Goal: Task Accomplishment & Management: Use online tool/utility

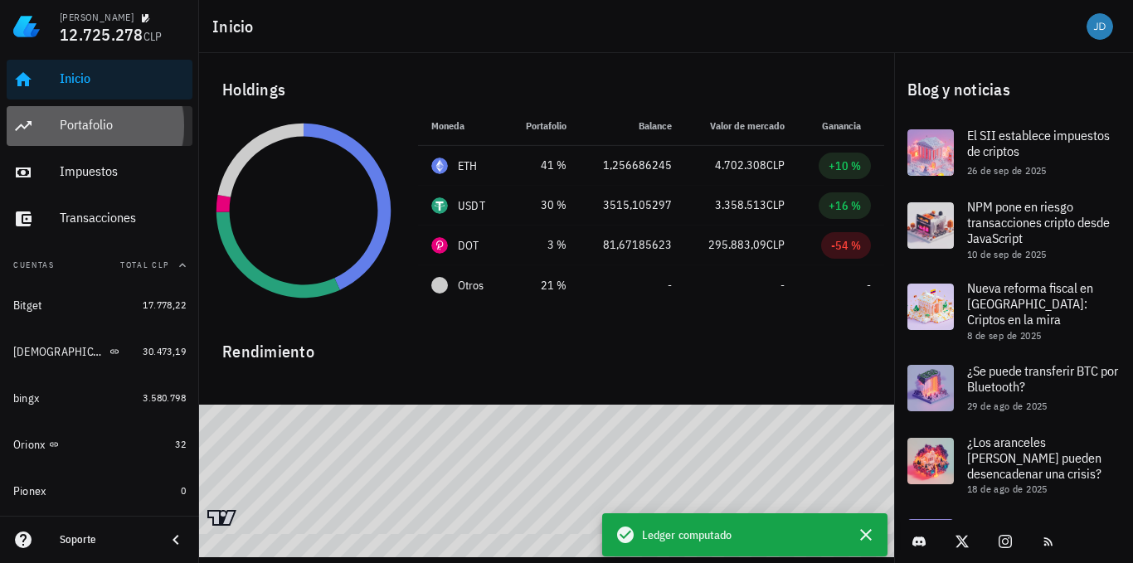
click at [78, 125] on div "Portafolio" at bounding box center [123, 125] width 126 height 16
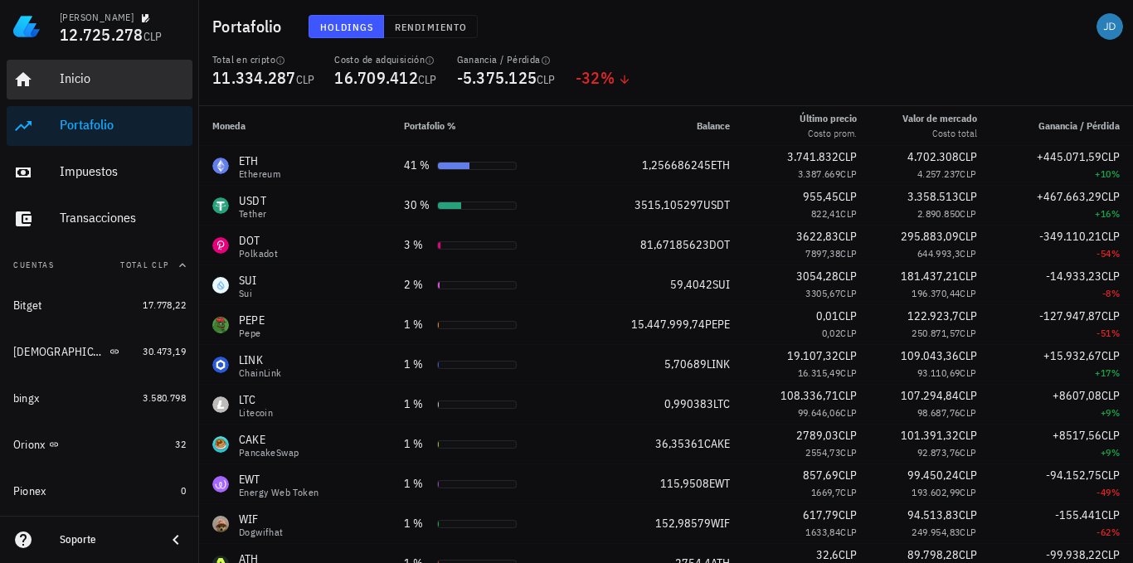
click at [82, 71] on div "Inicio" at bounding box center [123, 79] width 126 height 16
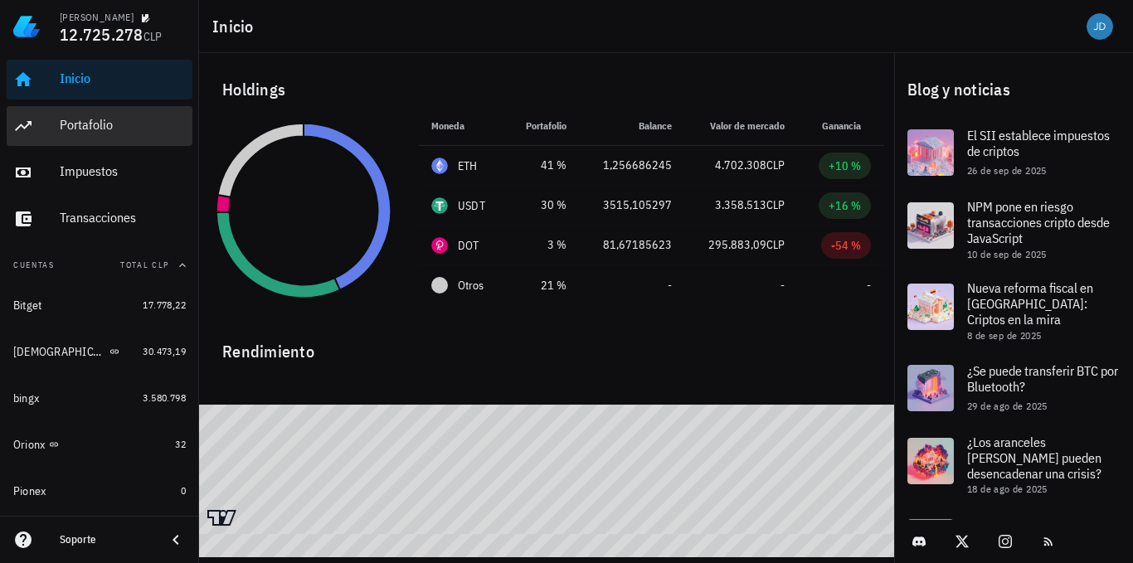
click at [78, 118] on div "Portafolio" at bounding box center [123, 125] width 126 height 16
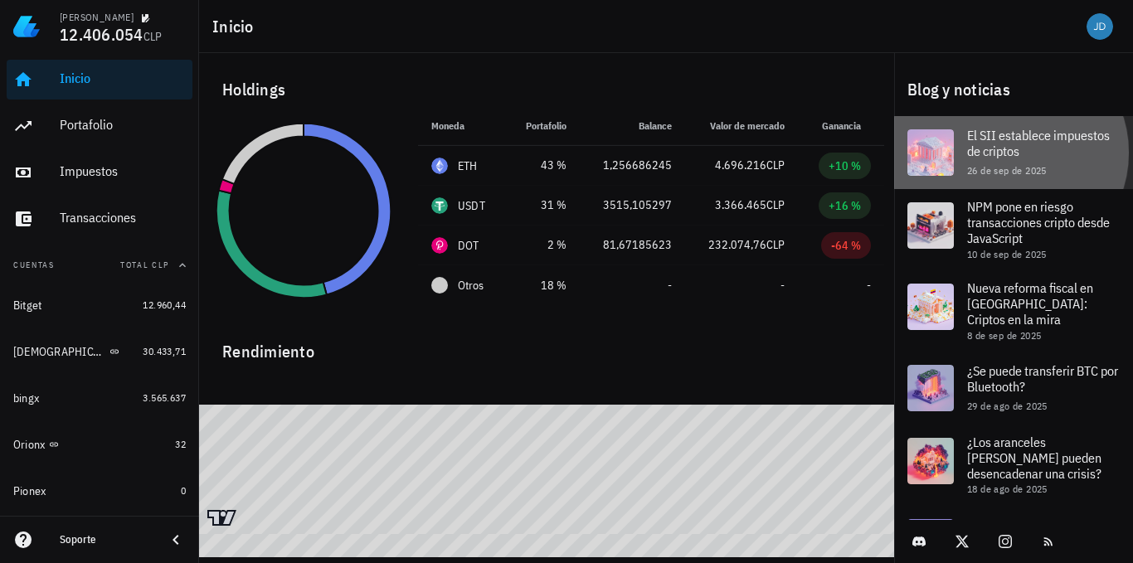
click at [1028, 151] on span "El SII establece impuestos de criptos" at bounding box center [1038, 143] width 143 height 32
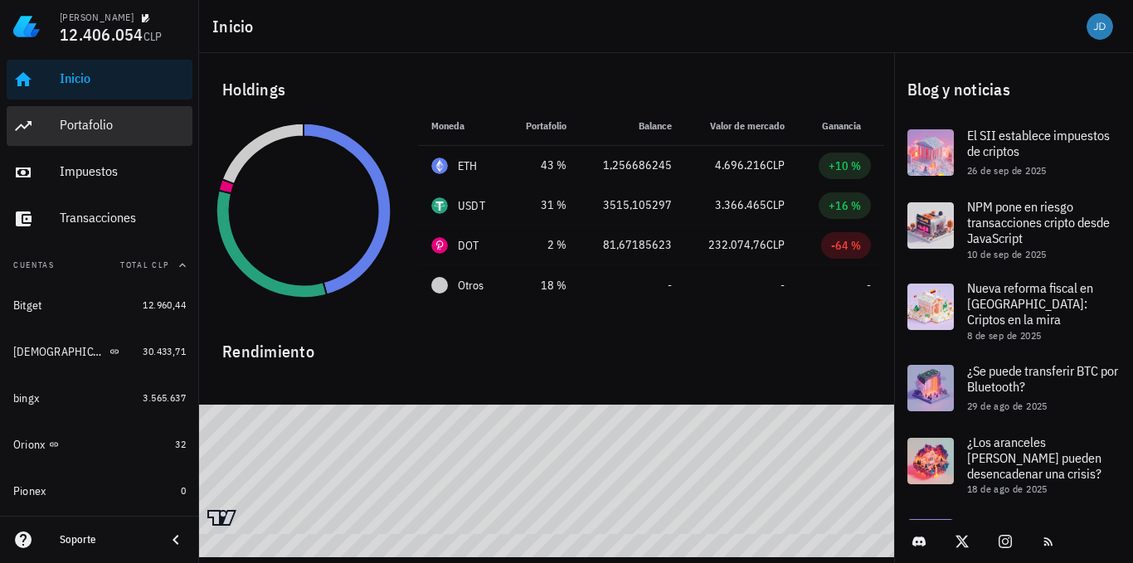
click at [92, 124] on div "Portafolio" at bounding box center [123, 125] width 126 height 16
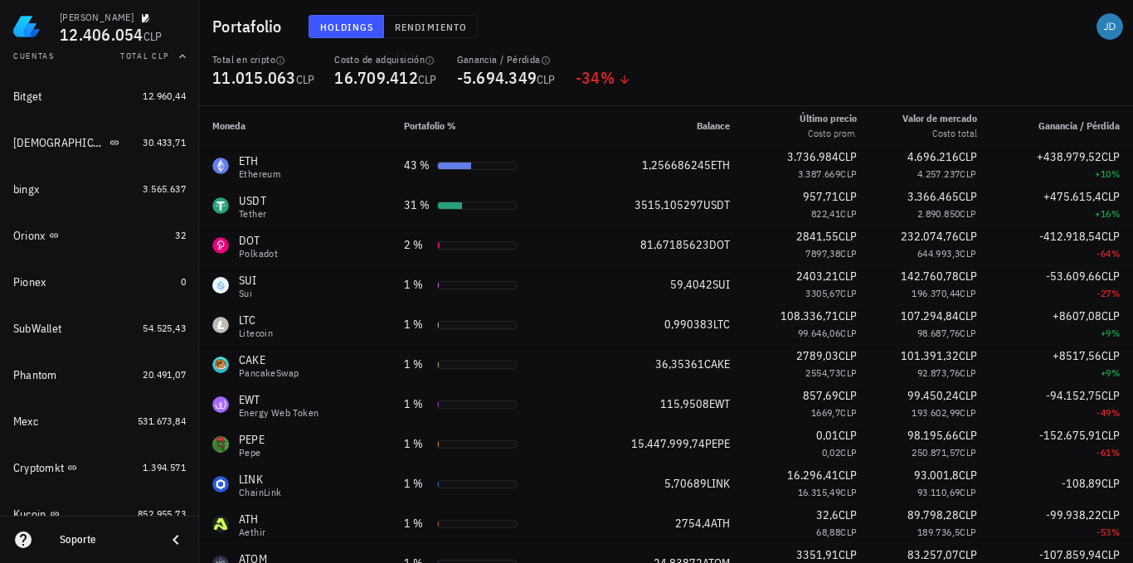
scroll to position [191, 0]
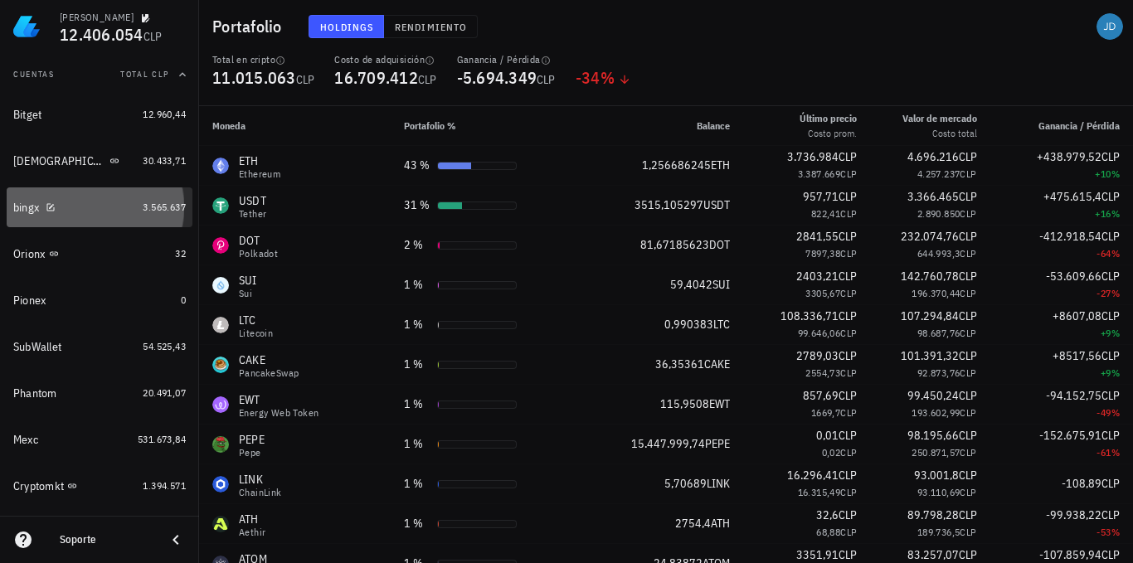
click at [27, 202] on div "bingx" at bounding box center [26, 208] width 26 height 14
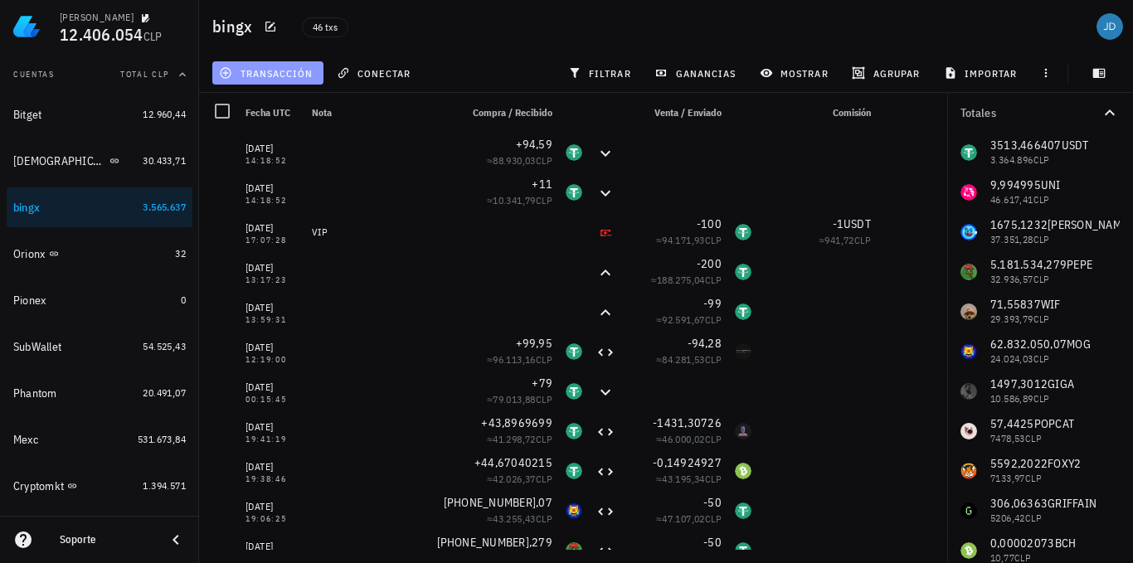
click at [293, 68] on span "transacción" at bounding box center [267, 72] width 90 height 13
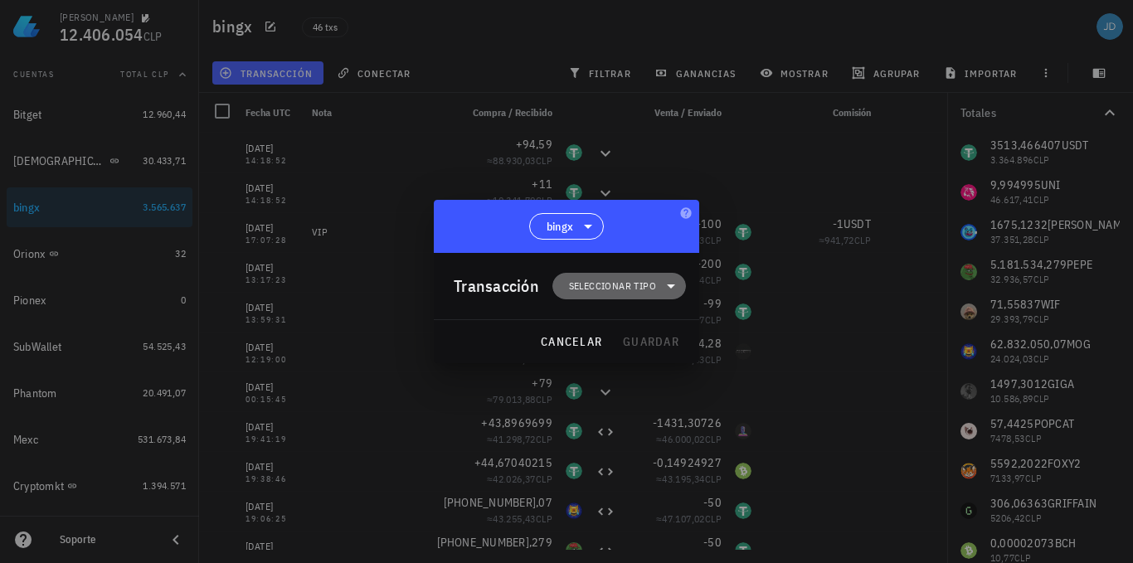
click at [665, 288] on icon at bounding box center [671, 286] width 20 height 20
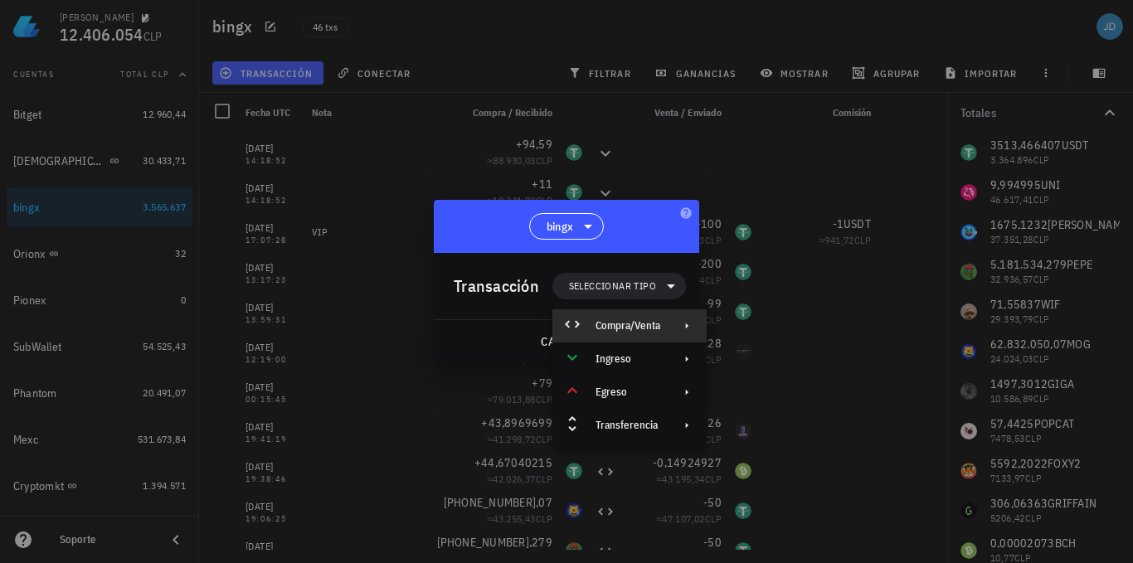
click at [648, 329] on div "Compra/Venta" at bounding box center [628, 325] width 65 height 13
click at [791, 331] on div "Compra/Venta" at bounding box center [800, 332] width 99 height 13
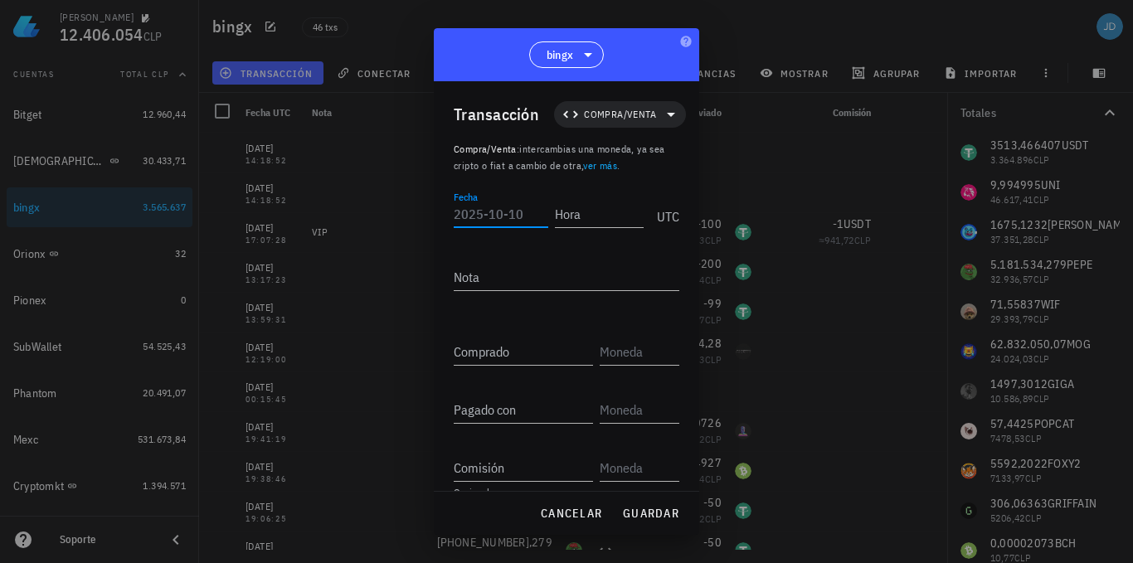
click at [503, 219] on input "Fecha" at bounding box center [501, 214] width 95 height 27
type input "2025-10-10"
click at [592, 208] on input "Hora" at bounding box center [596, 214] width 95 height 27
click at [464, 275] on div "Nota" at bounding box center [567, 277] width 226 height 27
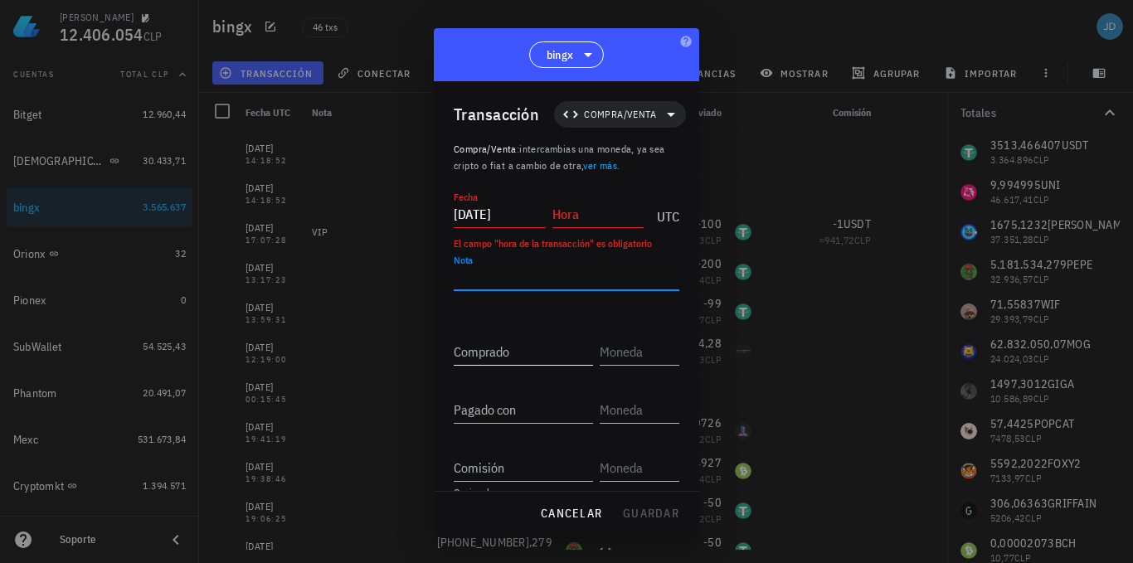
click at [476, 347] on div "Comprado" at bounding box center [523, 351] width 139 height 27
click at [481, 348] on input "Comprado" at bounding box center [523, 351] width 139 height 27
type input "26,25"
click at [600, 353] on input "text" at bounding box center [638, 351] width 76 height 27
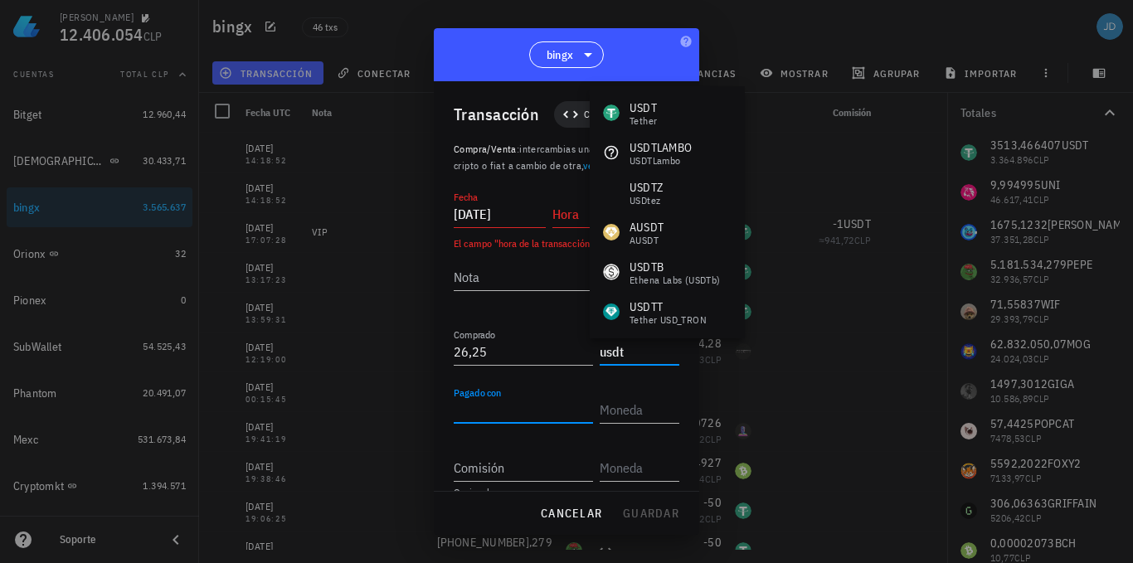
click at [504, 408] on input "Pagado con" at bounding box center [523, 410] width 139 height 27
type input "USDT"
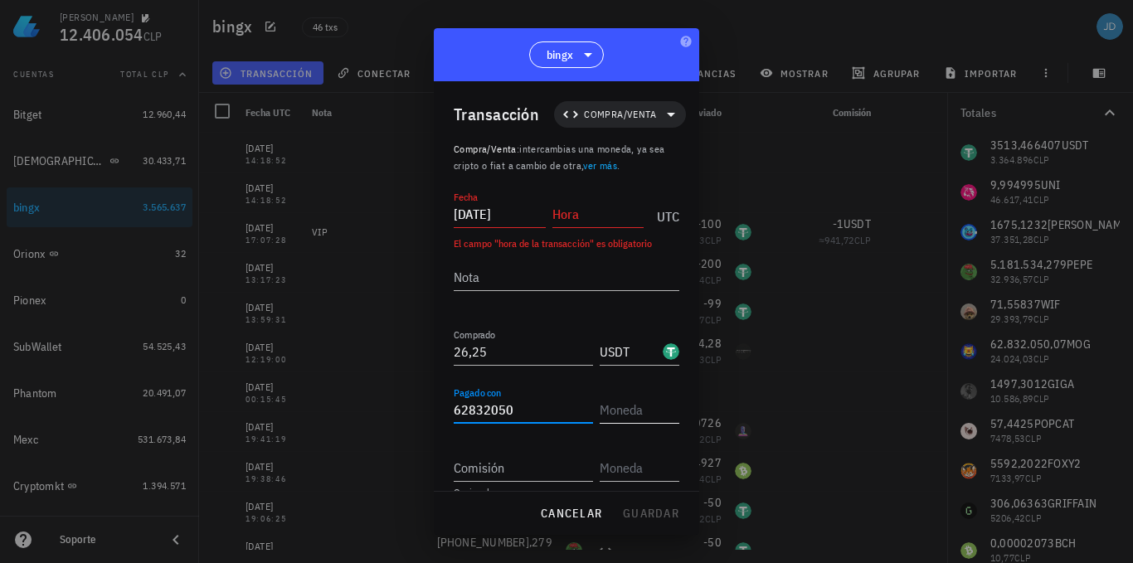
type input "62.832.050"
click at [618, 401] on input "text" at bounding box center [638, 410] width 76 height 27
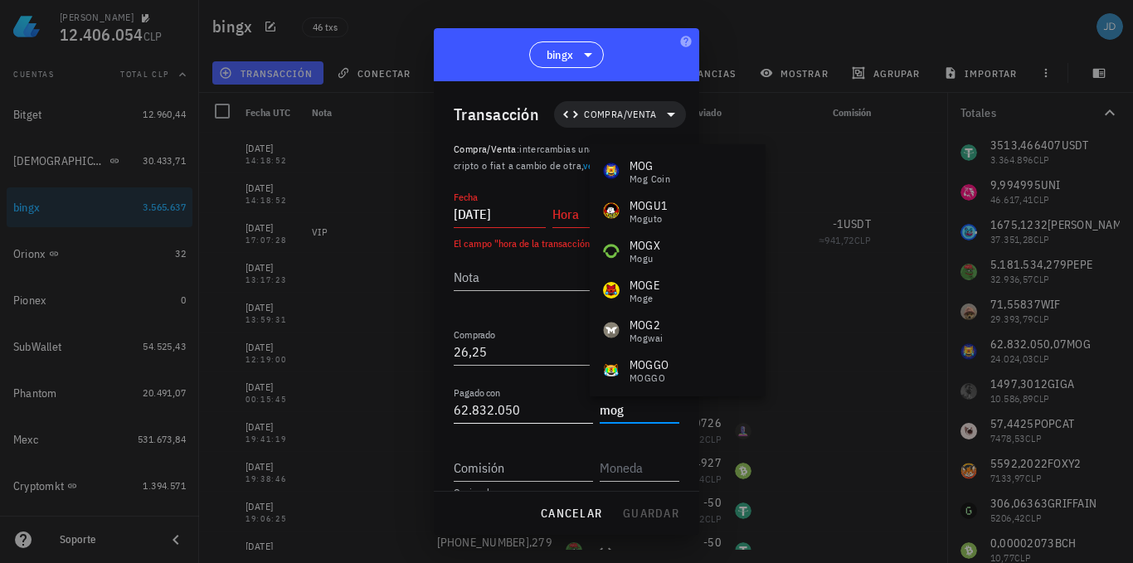
type input "mog"
type input "62832050"
click at [523, 407] on input "62832050" at bounding box center [523, 410] width 139 height 27
type input "MOG"
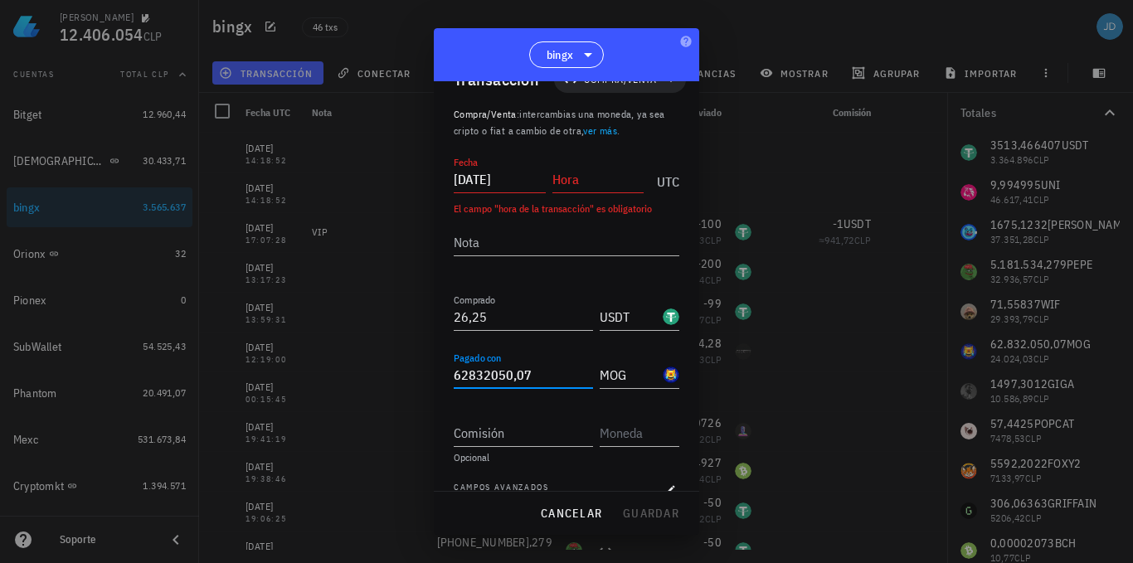
scroll to position [58, 0]
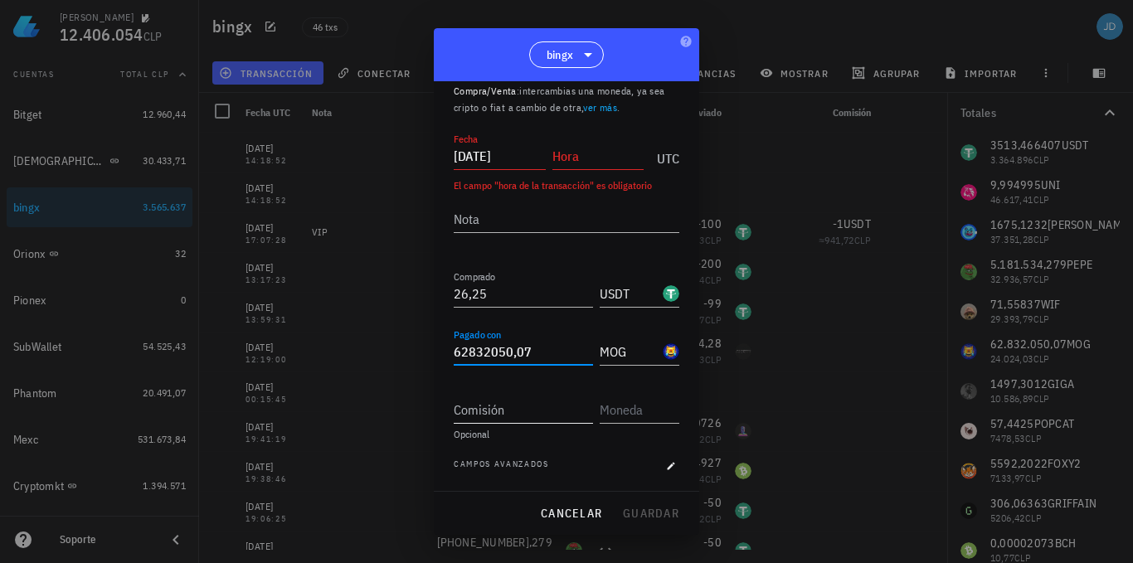
type input "62.832.050,07"
click at [533, 405] on input "Comisión" at bounding box center [523, 410] width 139 height 27
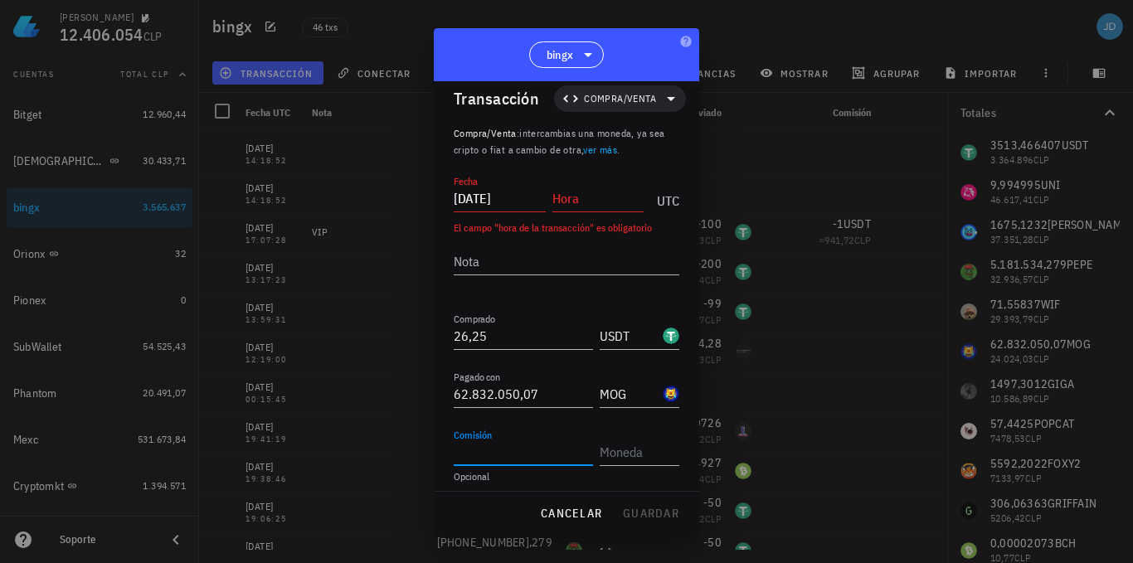
scroll to position [0, 0]
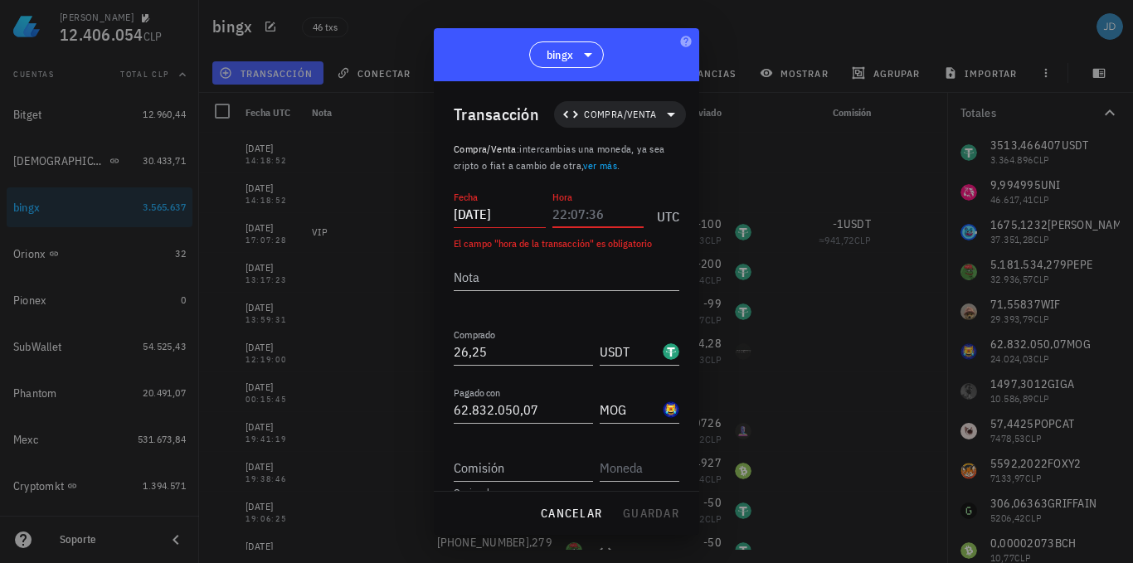
click at [580, 207] on input "Hora" at bounding box center [599, 214] width 92 height 27
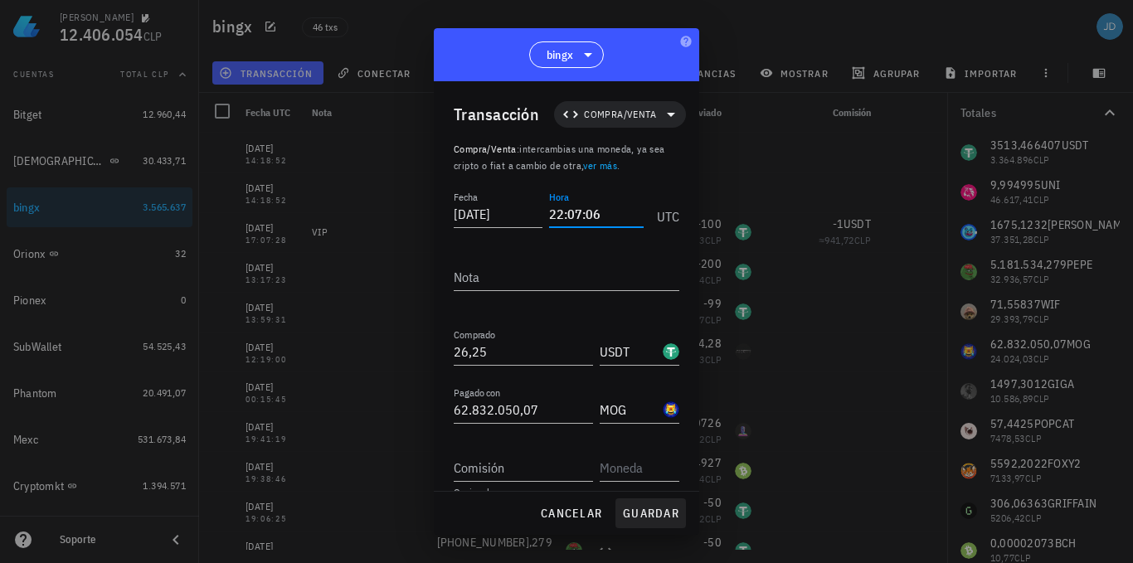
type input "22:07:06"
click at [646, 512] on span "guardar" at bounding box center [650, 513] width 57 height 15
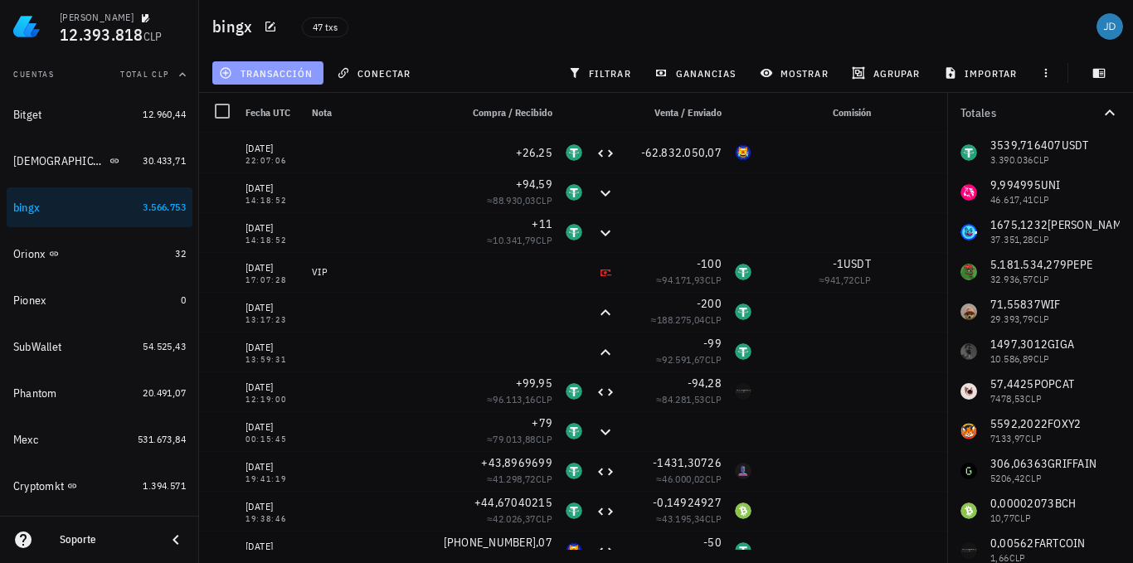
click at [258, 74] on span "transacción" at bounding box center [267, 72] width 90 height 13
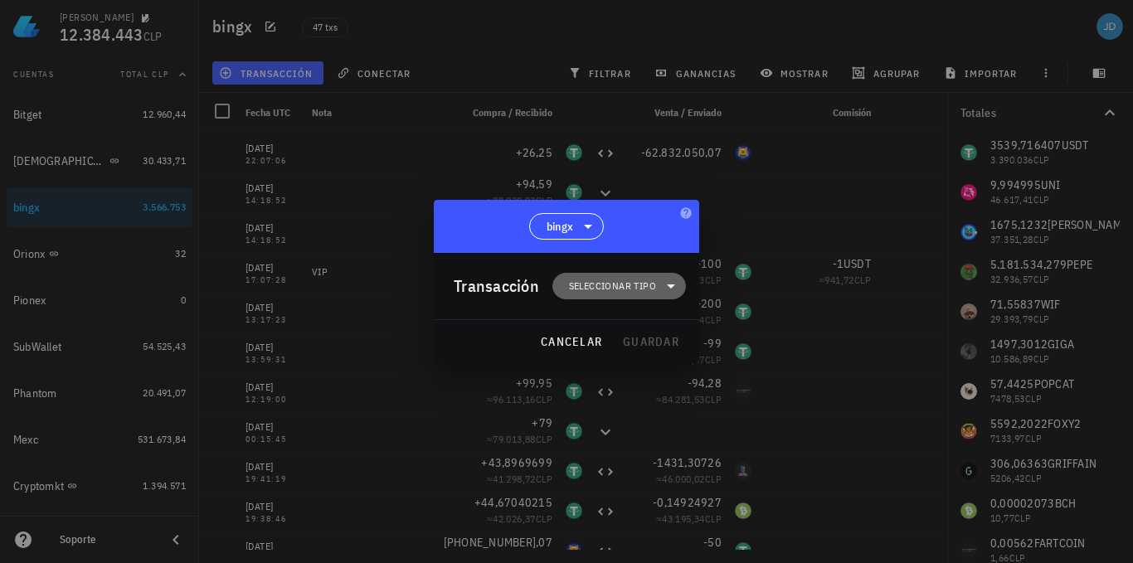
click at [665, 284] on icon at bounding box center [671, 286] width 20 height 20
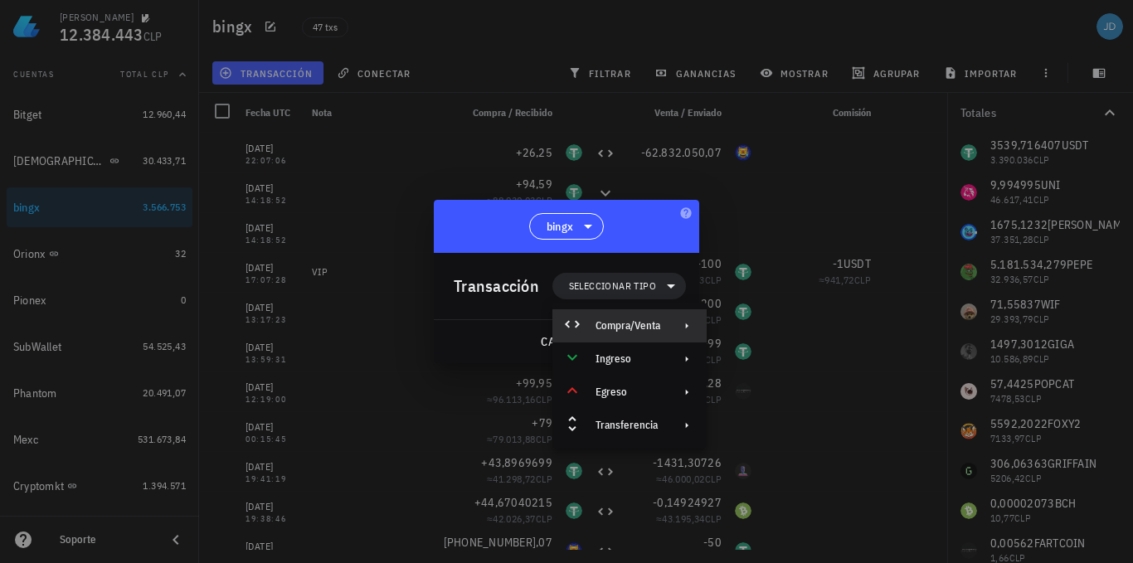
click at [660, 322] on div "Compra/Venta" at bounding box center [628, 325] width 65 height 13
click at [798, 334] on div "Compra/Venta" at bounding box center [800, 332] width 99 height 13
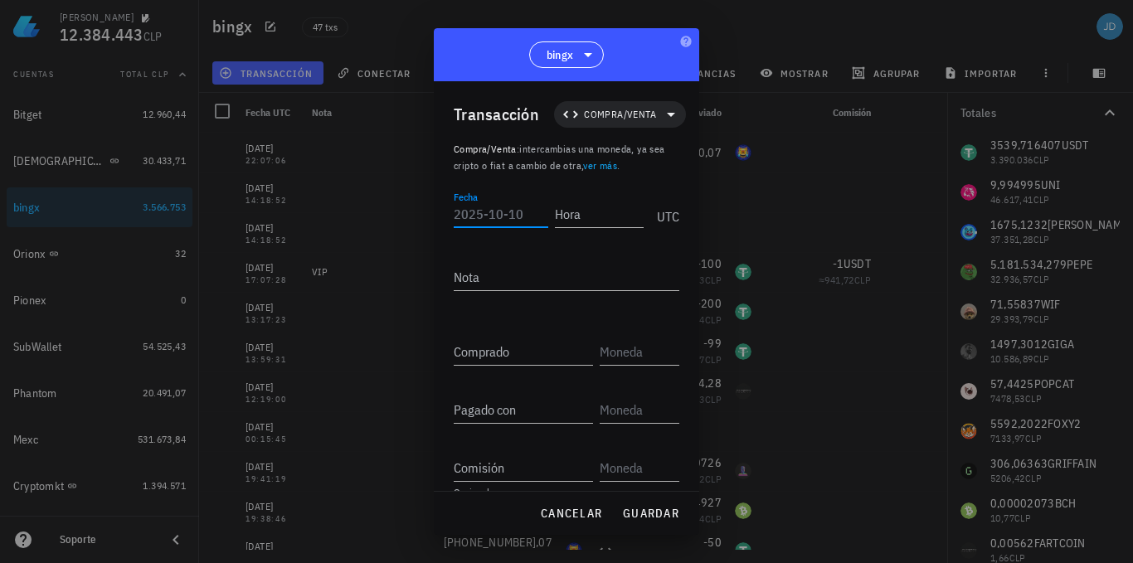
click at [487, 212] on input "Fecha" at bounding box center [501, 214] width 95 height 27
type input "2025-10-10"
click at [579, 213] on input "Hora" at bounding box center [599, 214] width 89 height 27
type input "22:07:06"
click at [469, 352] on input "Comprado" at bounding box center [523, 351] width 139 height 27
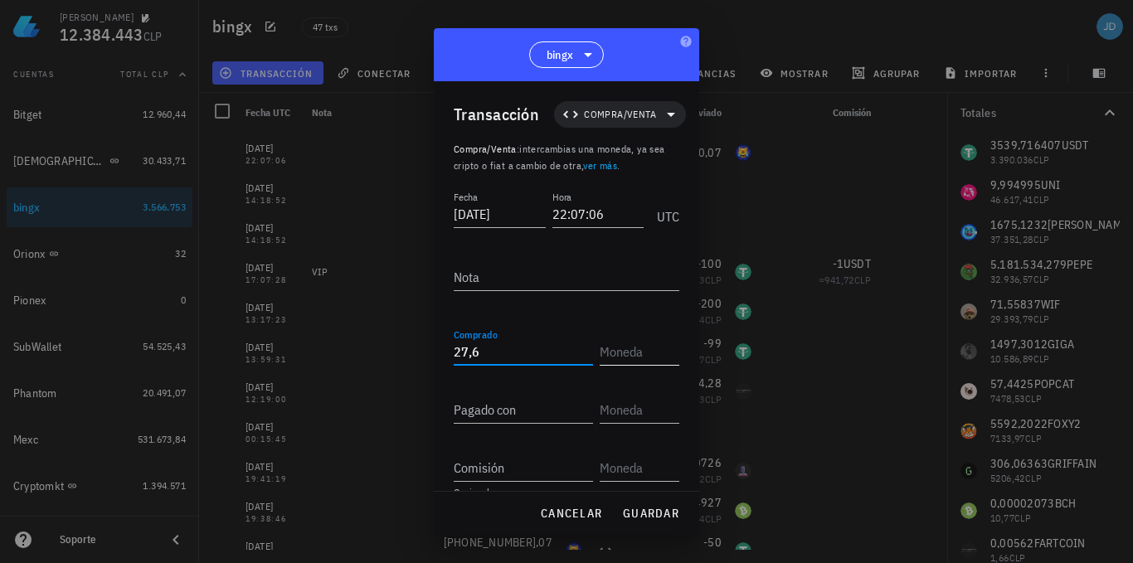
type input "27,6"
click at [645, 347] on input "text" at bounding box center [638, 351] width 76 height 27
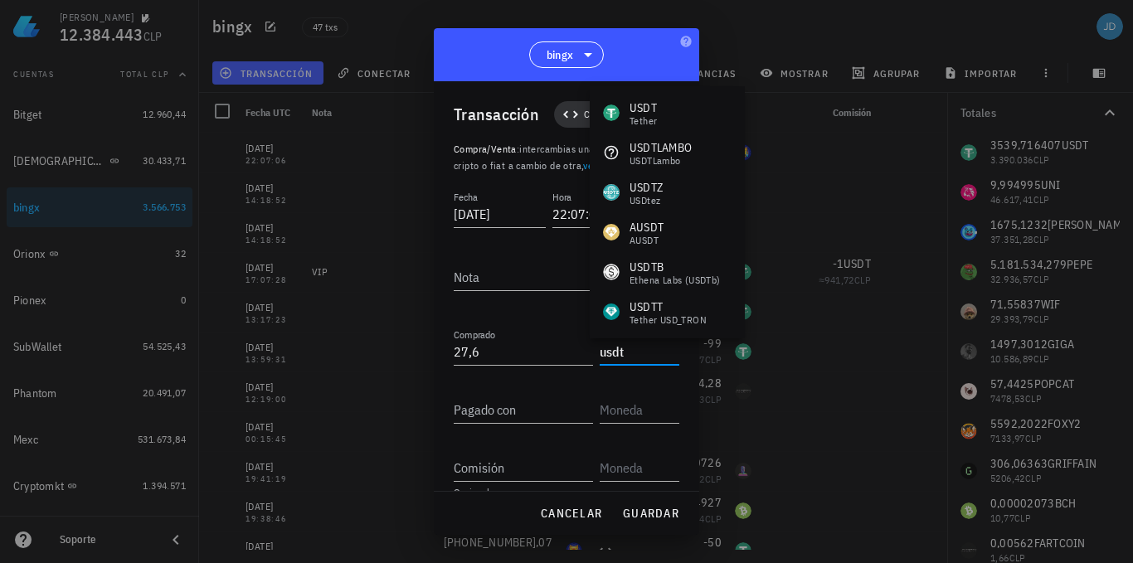
click at [674, 108] on div "USDT Tether" at bounding box center [667, 113] width 155 height 40
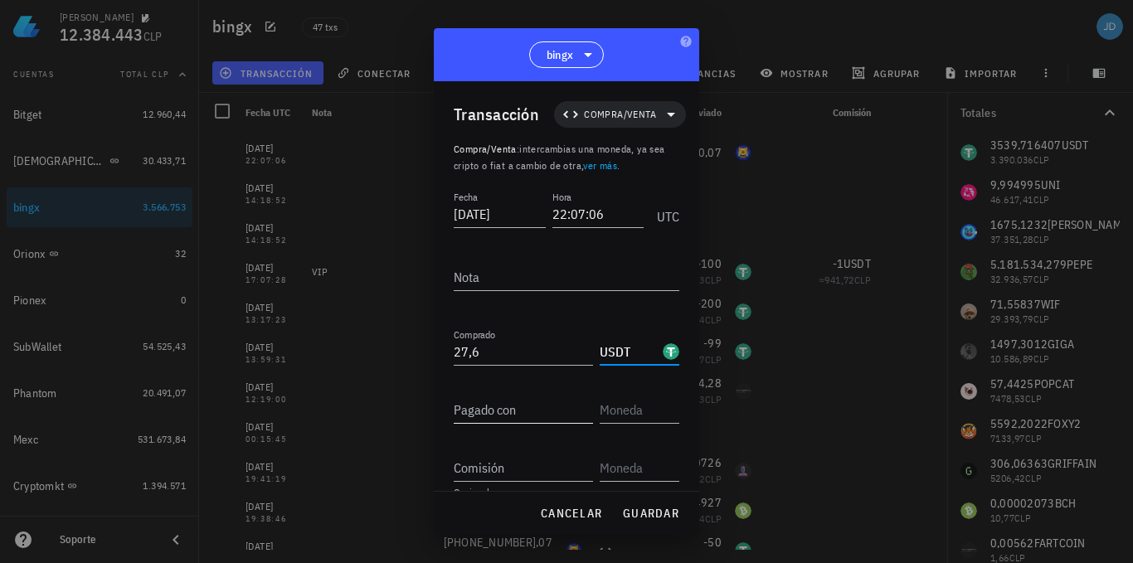
type input "USDT"
click at [489, 412] on input "Pagado con" at bounding box center [523, 410] width 139 height 27
type input "71,55"
click at [624, 399] on input "text" at bounding box center [638, 410] width 76 height 27
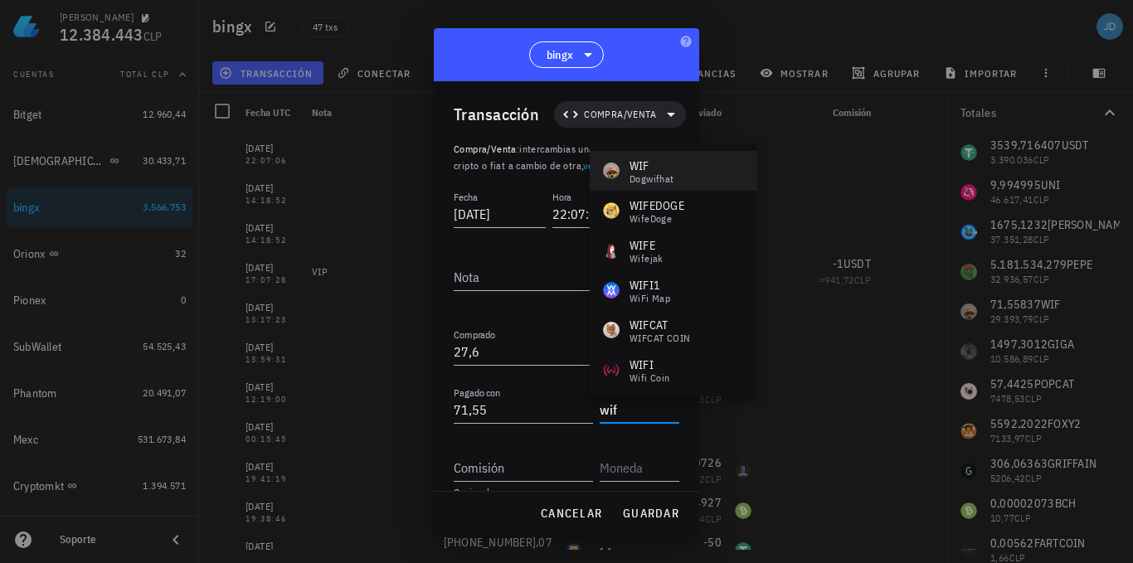
click at [656, 172] on div "WIF" at bounding box center [652, 166] width 45 height 17
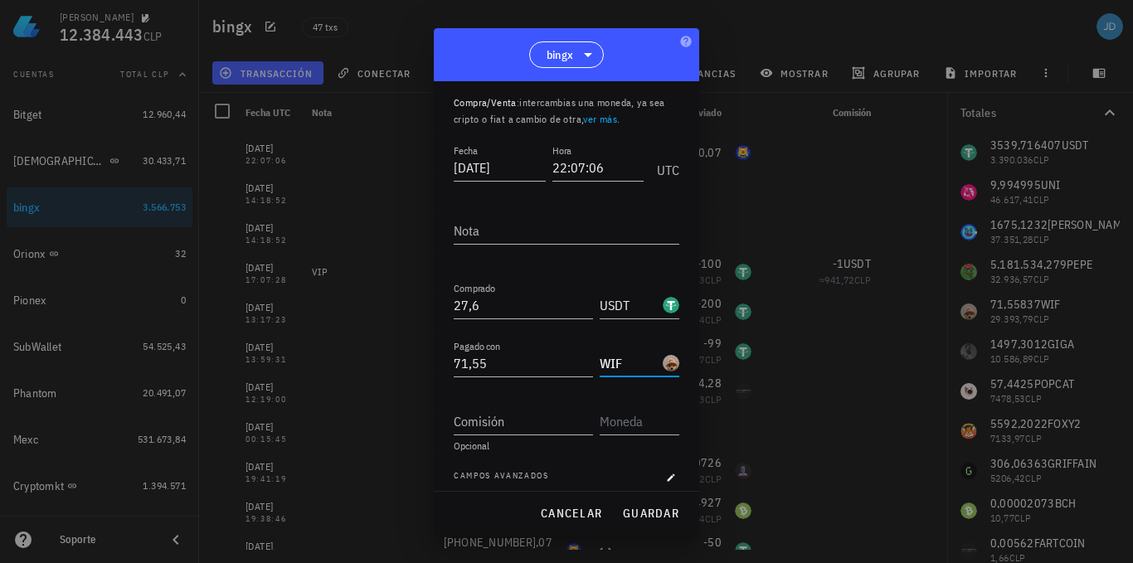
scroll to position [58, 0]
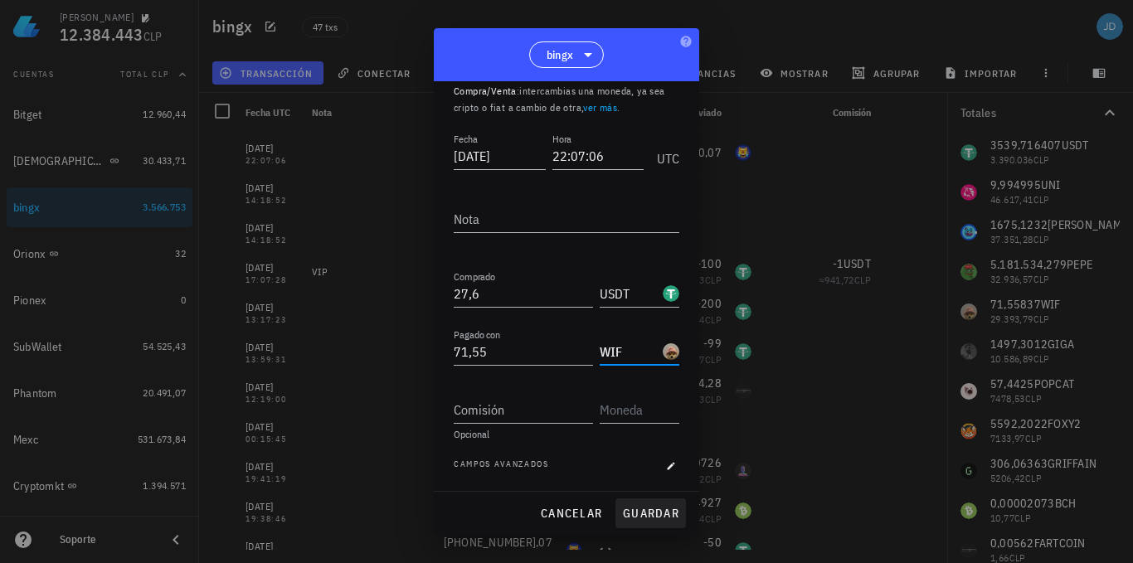
type input "WIF"
click at [660, 512] on span "guardar" at bounding box center [650, 513] width 57 height 15
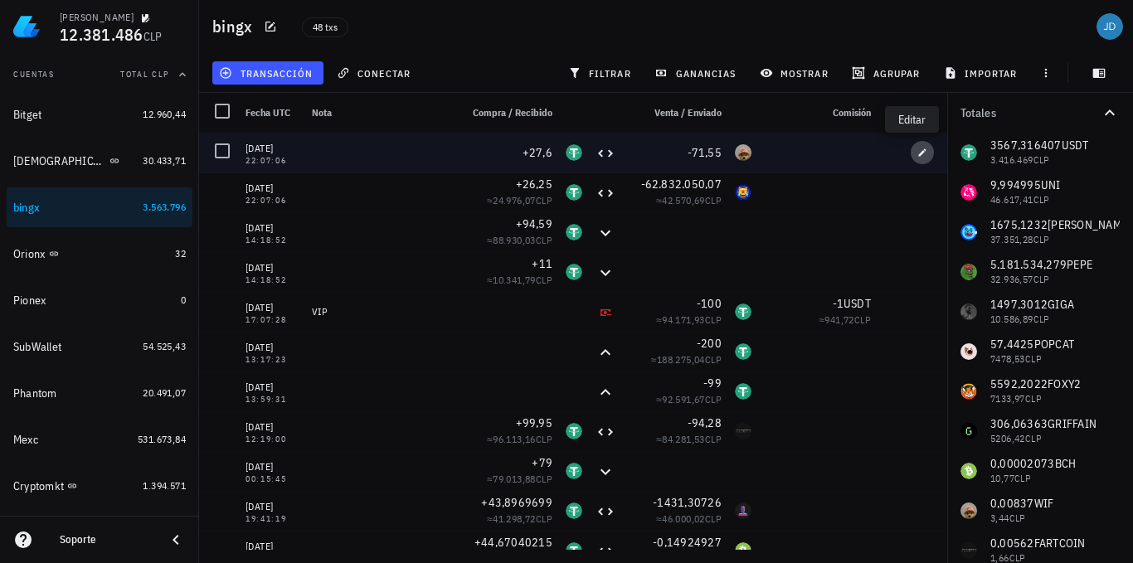
click at [918, 154] on span "button" at bounding box center [922, 153] width 23 height 10
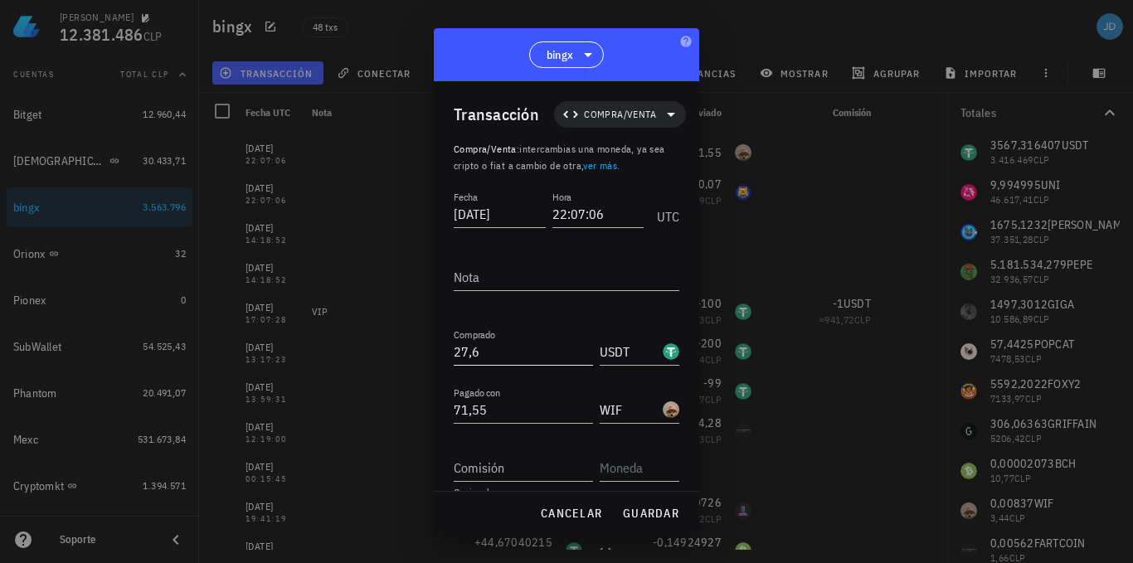
click at [494, 353] on input "27,6" at bounding box center [523, 351] width 139 height 27
click at [494, 411] on input "71,55" at bounding box center [523, 410] width 139 height 27
click at [661, 512] on span "guardar" at bounding box center [650, 513] width 57 height 15
type input "71,55"
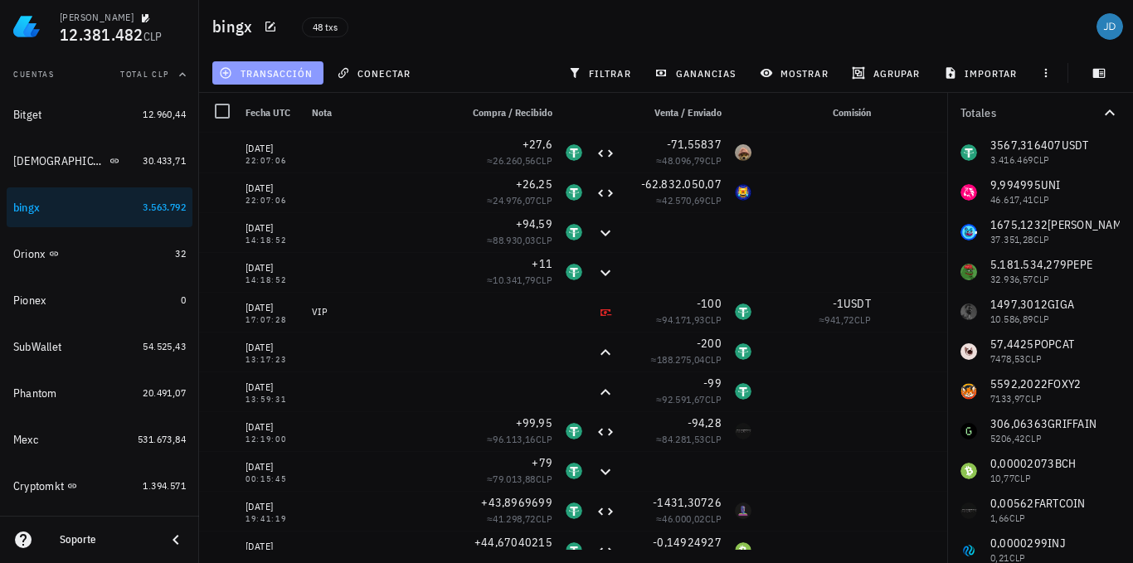
click at [279, 71] on span "transacción" at bounding box center [267, 72] width 90 height 13
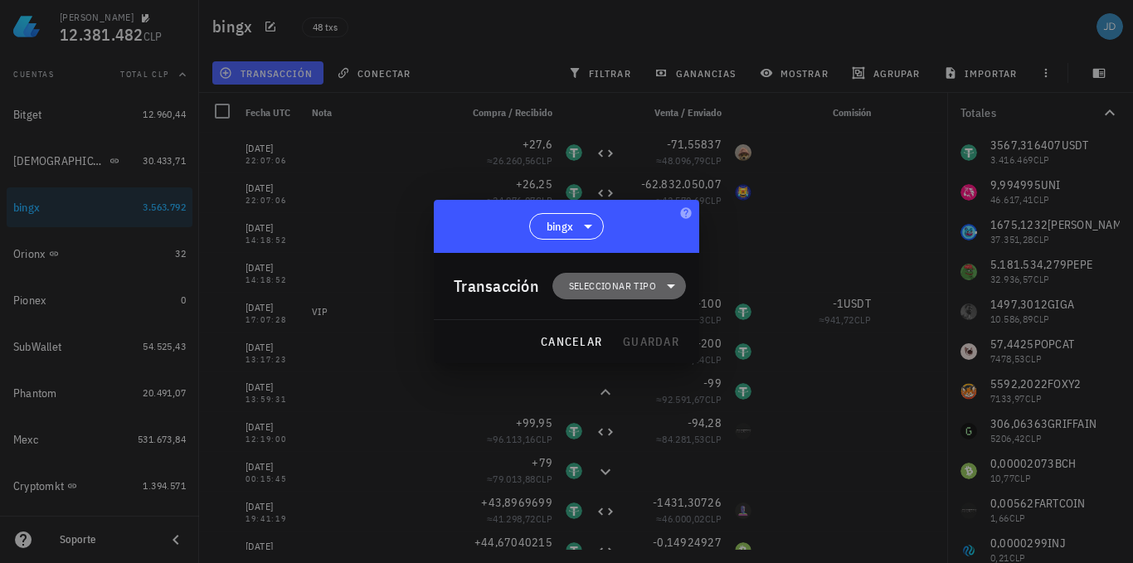
click at [670, 284] on icon at bounding box center [671, 286] width 20 height 20
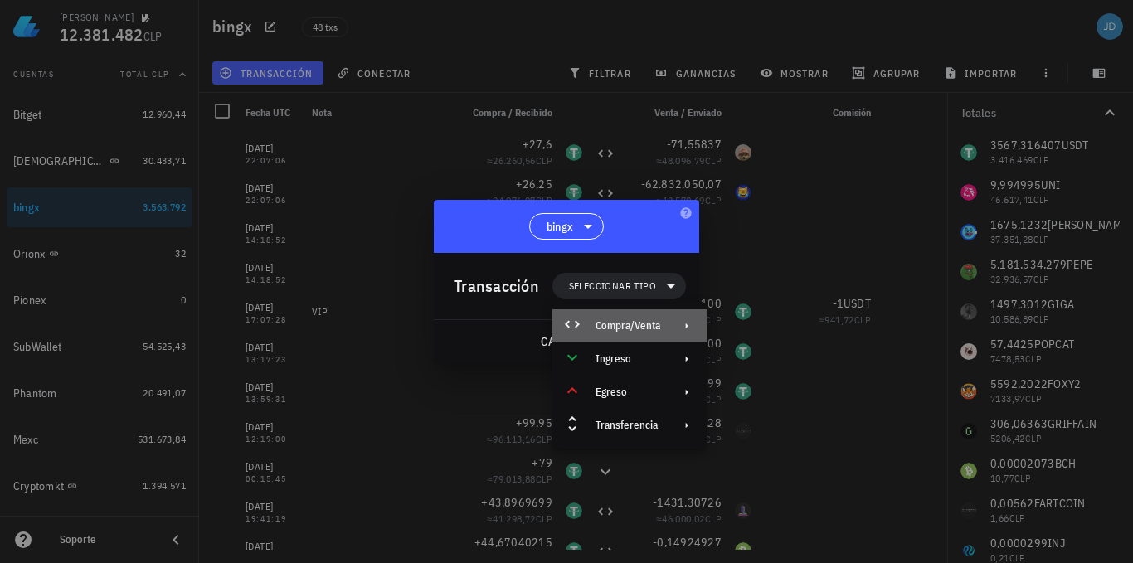
click at [645, 329] on div "Compra/Venta" at bounding box center [628, 325] width 65 height 13
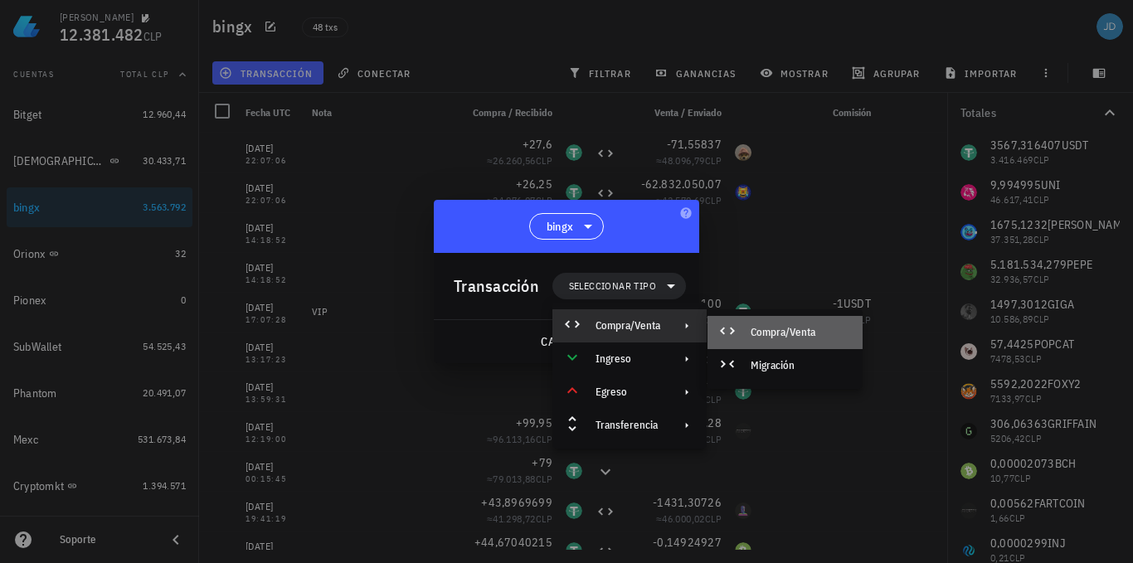
click at [806, 333] on div "Compra/Venta" at bounding box center [800, 332] width 99 height 13
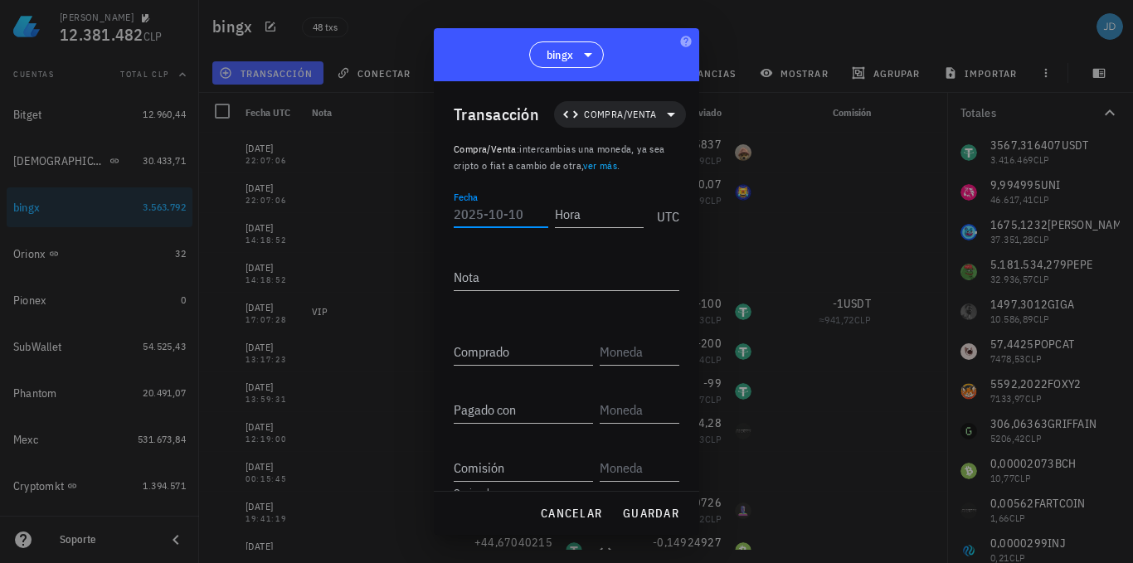
click at [490, 208] on input "Fecha" at bounding box center [501, 214] width 95 height 27
type input "2025-10-10"
click at [567, 215] on input "Hora" at bounding box center [599, 214] width 89 height 27
type input "22:07:06"
click at [488, 355] on input "Comprado" at bounding box center [523, 351] width 139 height 27
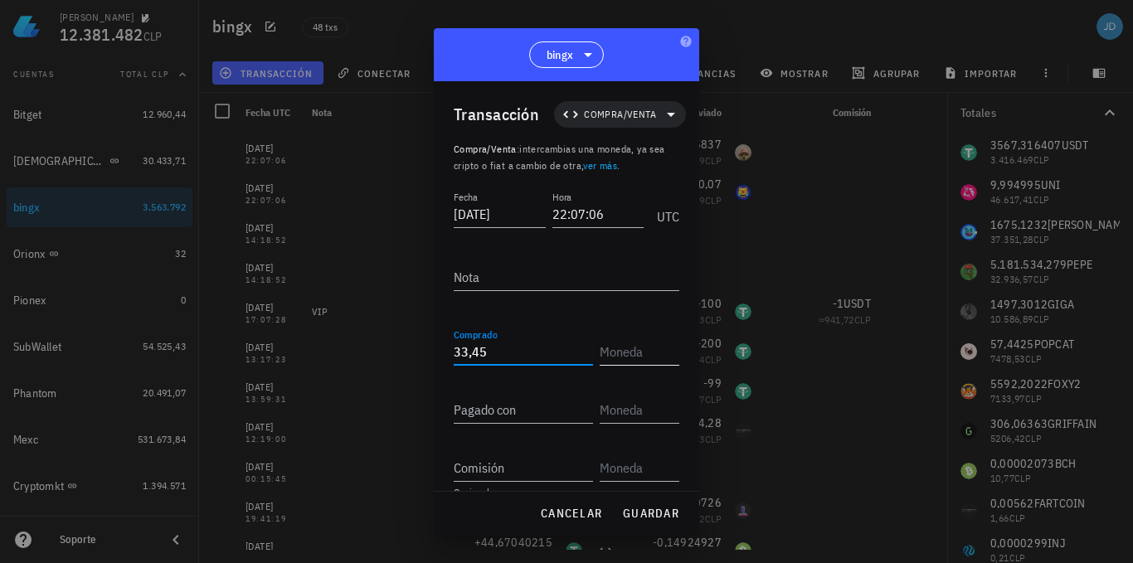
type input "33,45"
click at [600, 348] on input "text" at bounding box center [638, 351] width 76 height 27
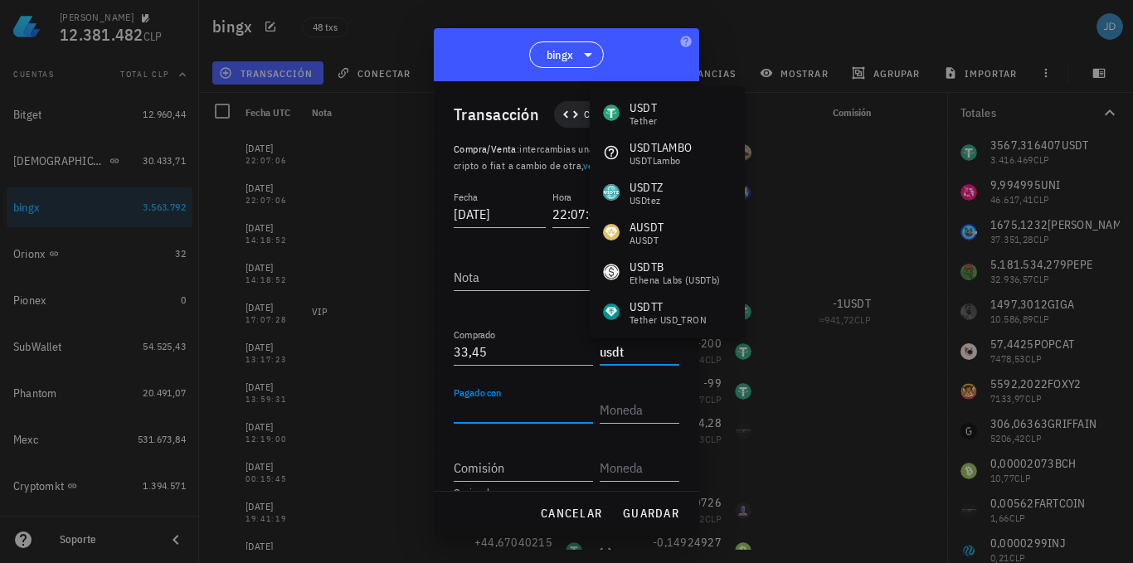
click at [479, 415] on input "Pagado con" at bounding box center [523, 410] width 139 height 27
type input "USDT"
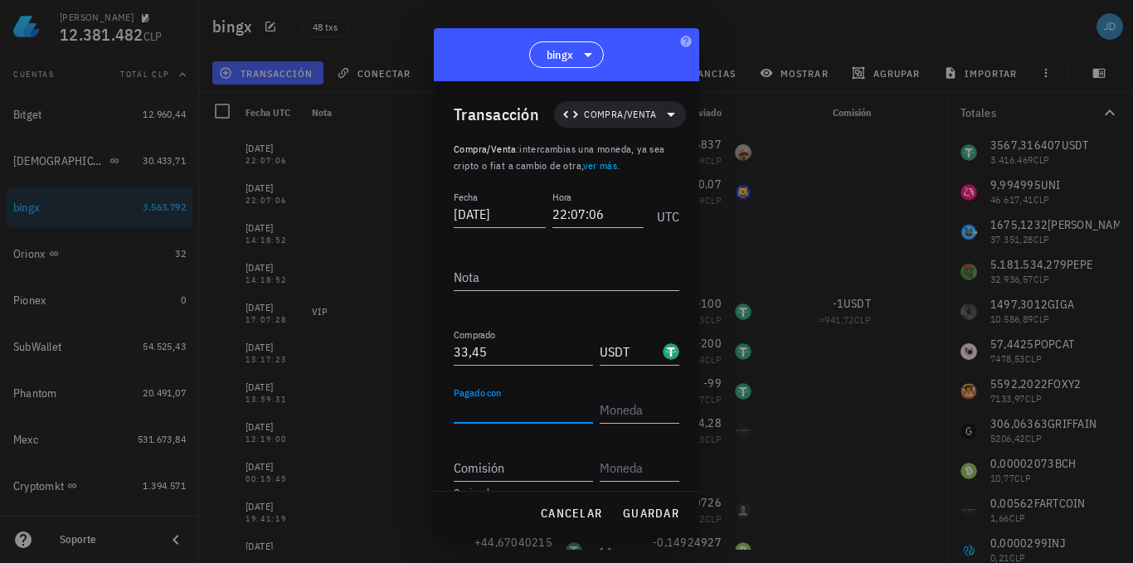
click at [481, 408] on input "Pagado con" at bounding box center [523, 410] width 139 height 27
type input "5.181.534,279"
click at [628, 410] on input "text" at bounding box center [638, 410] width 76 height 27
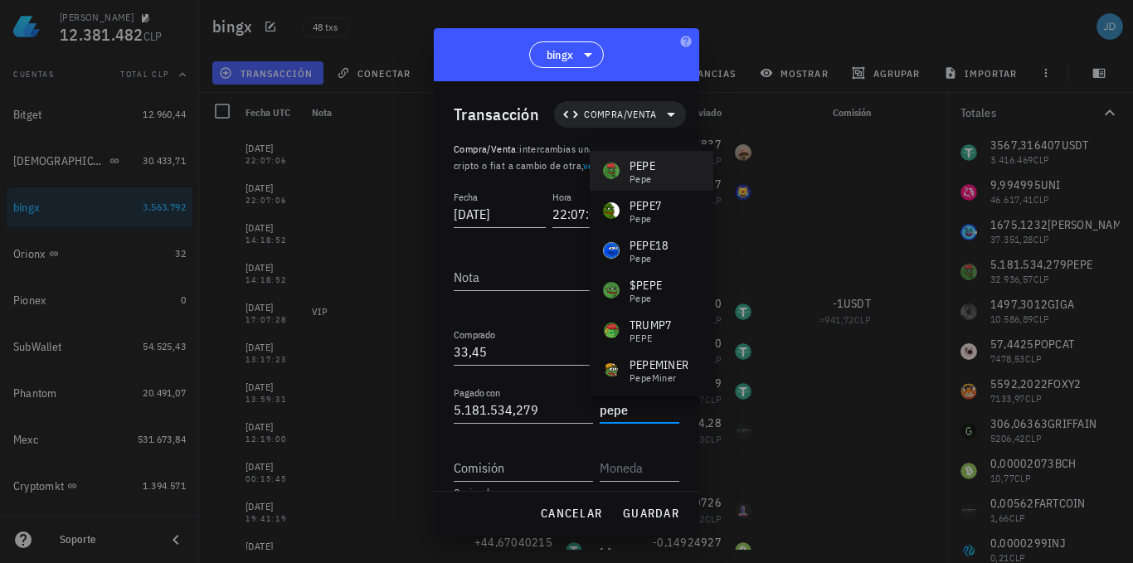
click at [655, 168] on div "PEPE" at bounding box center [643, 166] width 26 height 17
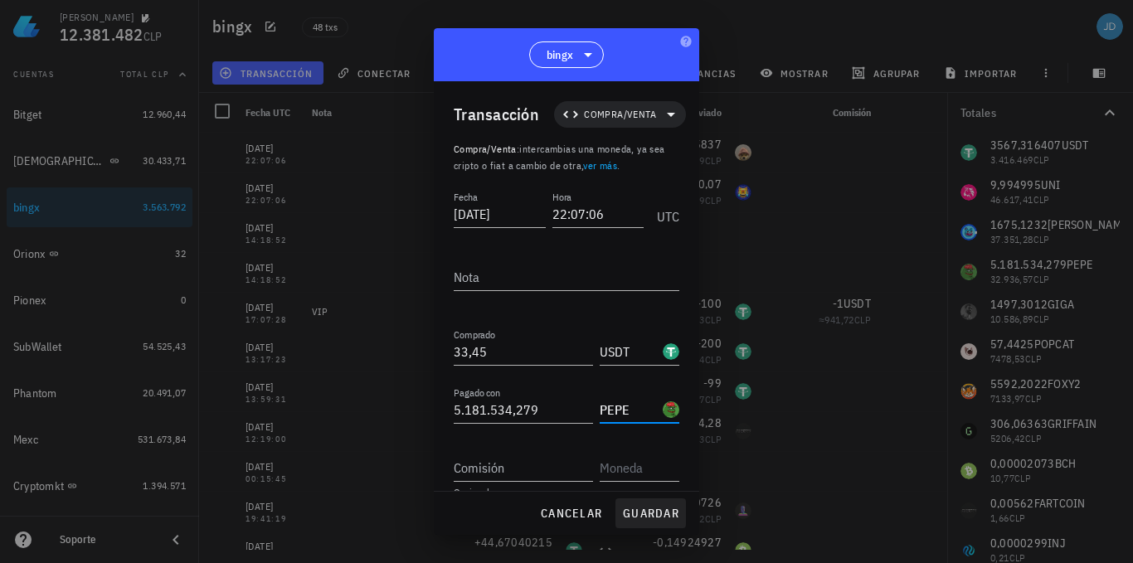
type input "PEPE"
click at [647, 511] on span "guardar" at bounding box center [650, 513] width 57 height 15
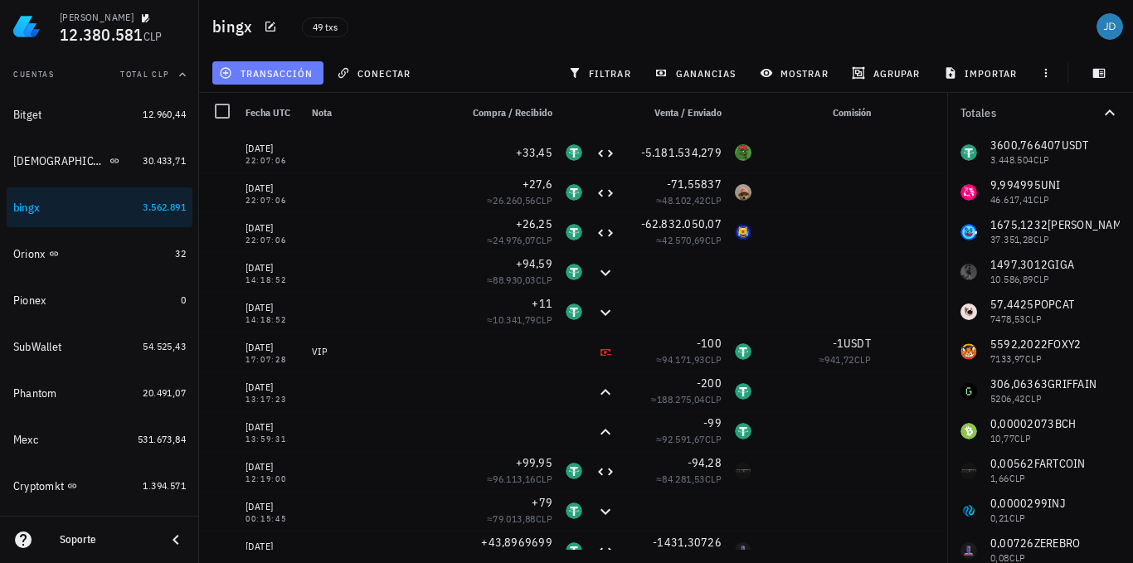
click at [261, 71] on span "transacción" at bounding box center [267, 72] width 90 height 13
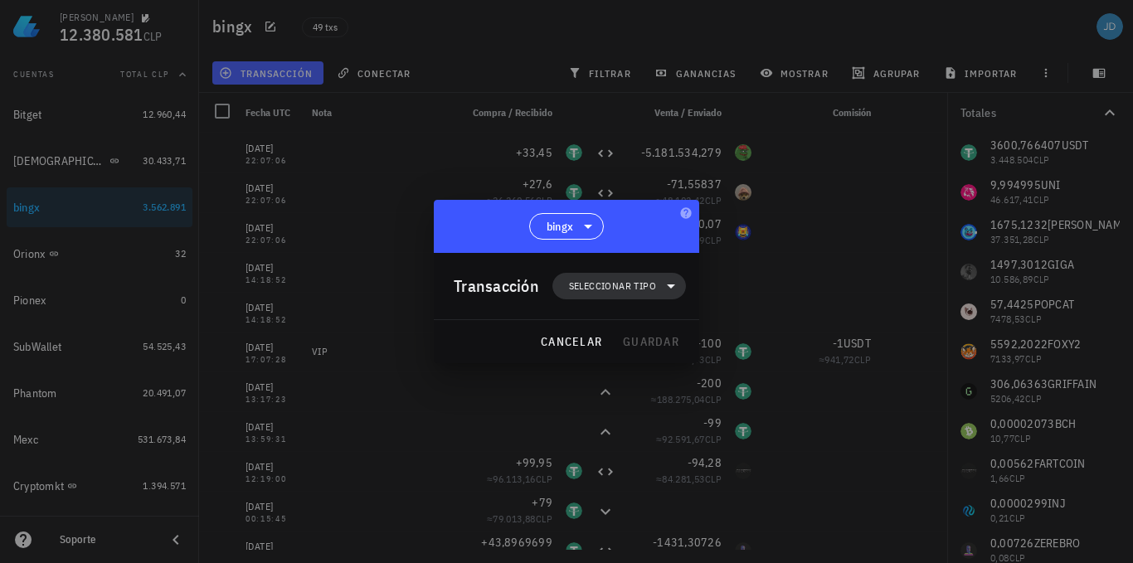
click at [648, 285] on span "Seleccionar tipo" at bounding box center [612, 286] width 87 height 17
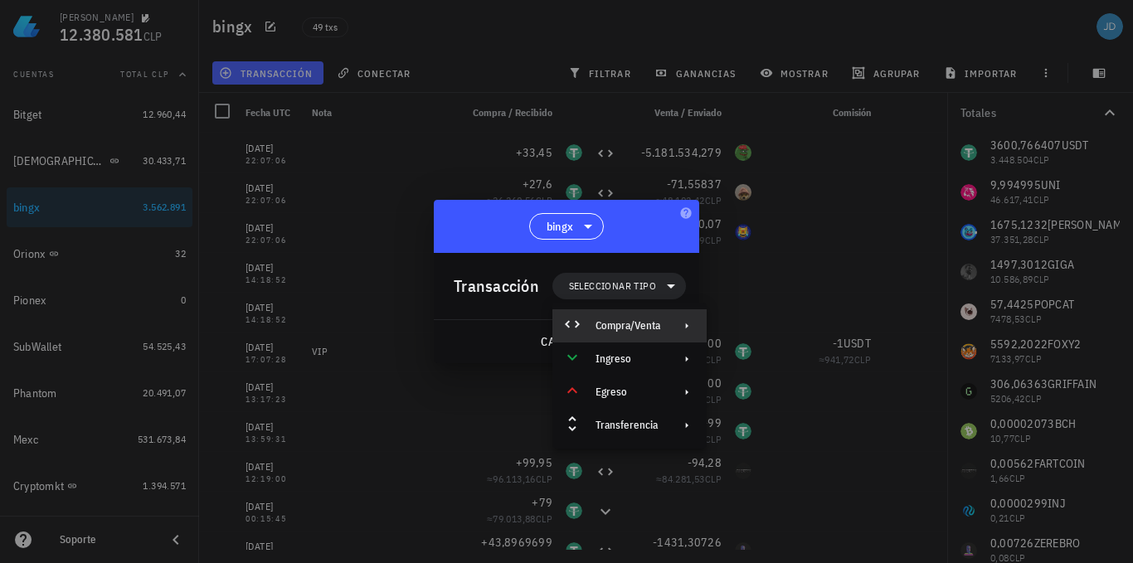
click at [655, 326] on div "Compra/Venta" at bounding box center [628, 325] width 65 height 13
click at [782, 332] on div "Compra/Venta" at bounding box center [800, 332] width 99 height 13
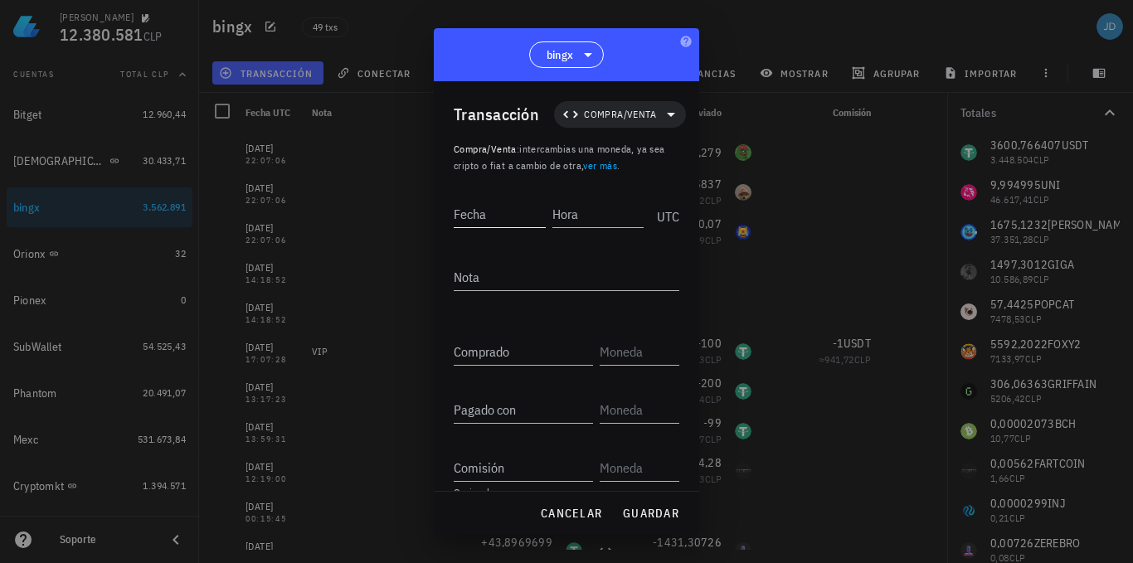
click at [503, 212] on input "Fecha" at bounding box center [500, 214] width 92 height 27
type input "2025-10-10"
click at [570, 209] on input "Hora" at bounding box center [596, 214] width 95 height 27
type input "22:07:36"
click at [468, 348] on div "Comprado" at bounding box center [523, 351] width 139 height 27
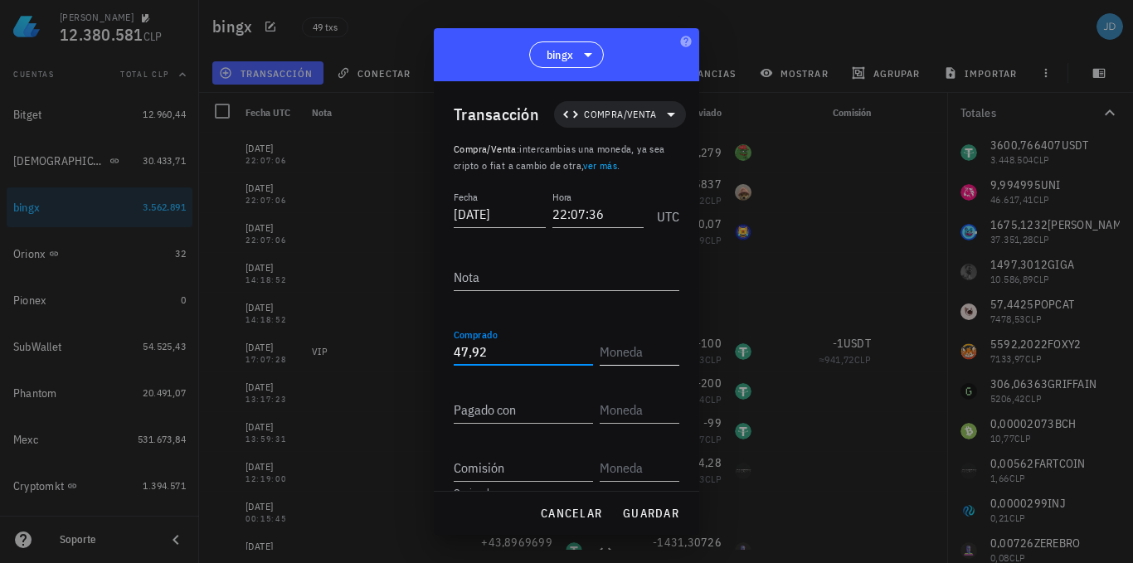
type input "47,92"
click at [635, 359] on input "text" at bounding box center [638, 351] width 76 height 27
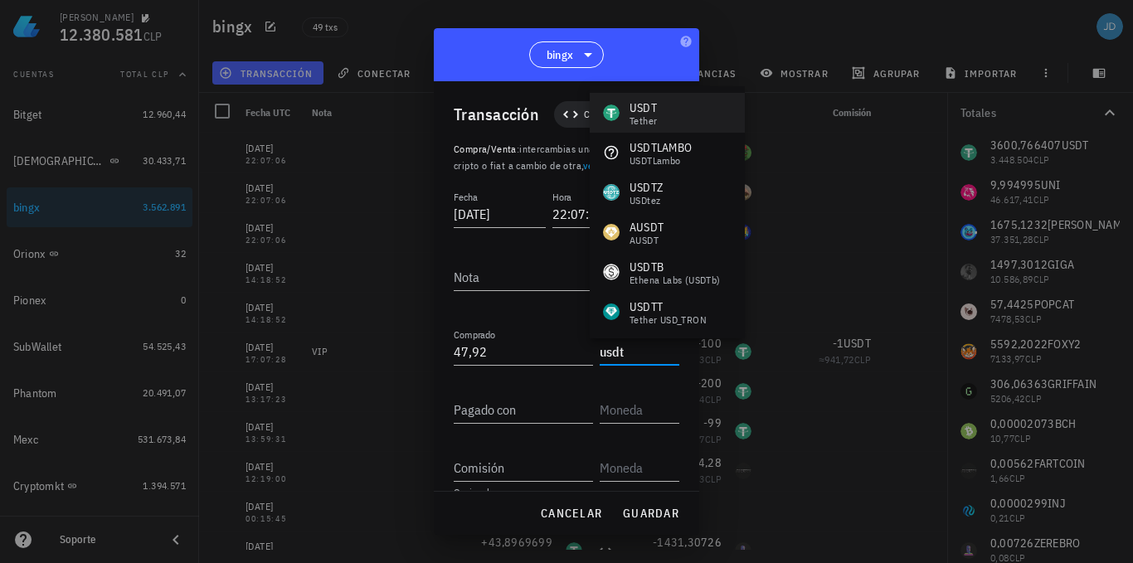
click at [667, 105] on div "USDT Tether" at bounding box center [667, 113] width 155 height 40
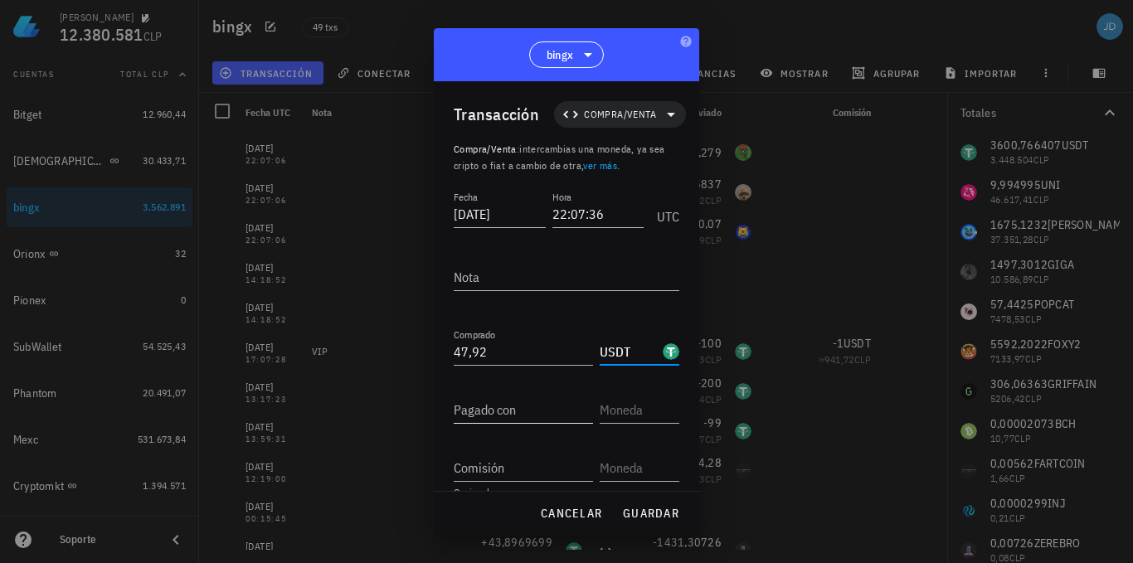
type input "USDT"
click at [494, 404] on div "Pagado con" at bounding box center [523, 410] width 139 height 27
type input "1.675,1232"
click at [613, 407] on input "text" at bounding box center [638, 410] width 76 height 27
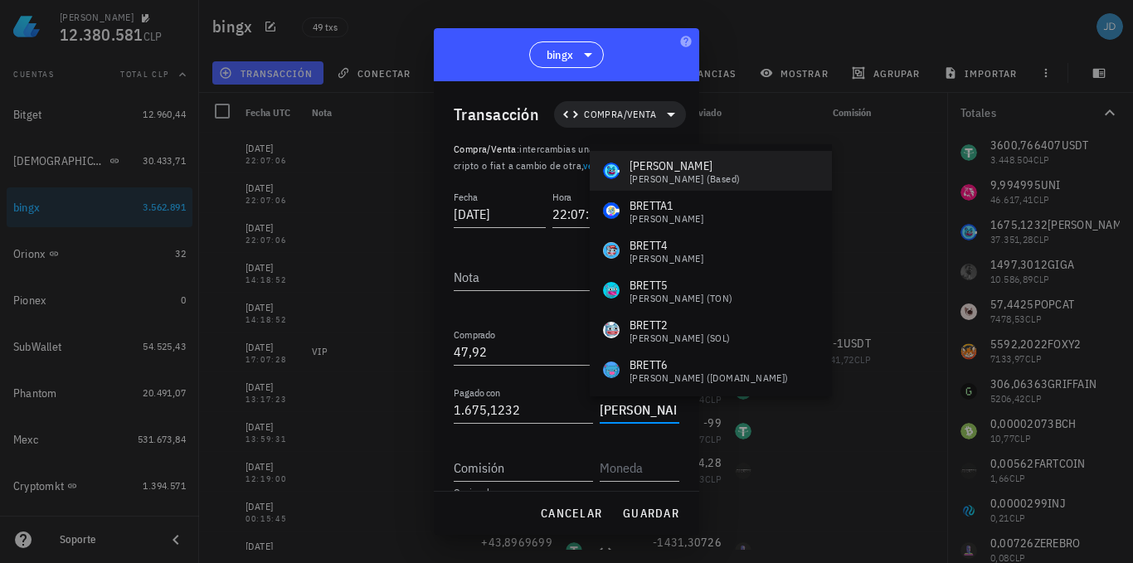
click at [674, 174] on div "Brett (Based)" at bounding box center [685, 179] width 110 height 10
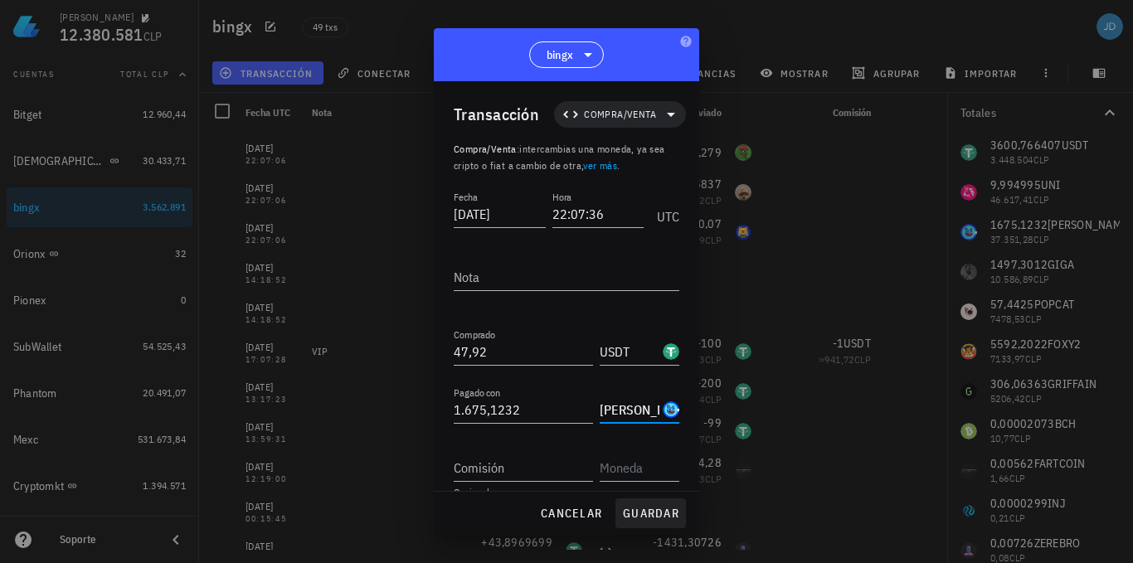
type input "BRETT"
click at [667, 509] on span "guardar" at bounding box center [650, 513] width 57 height 15
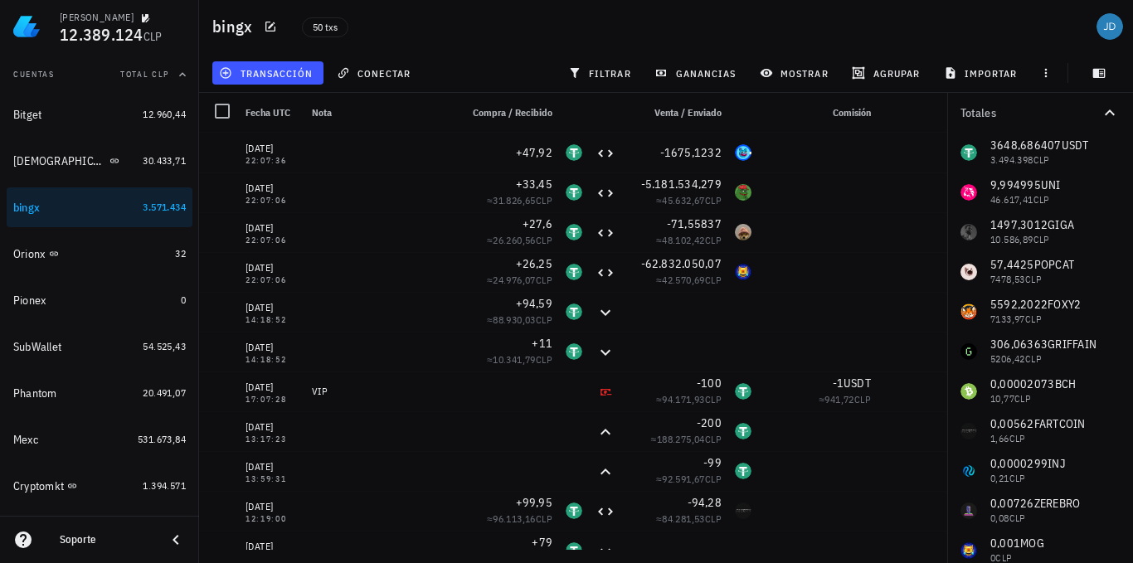
scroll to position [61, 0]
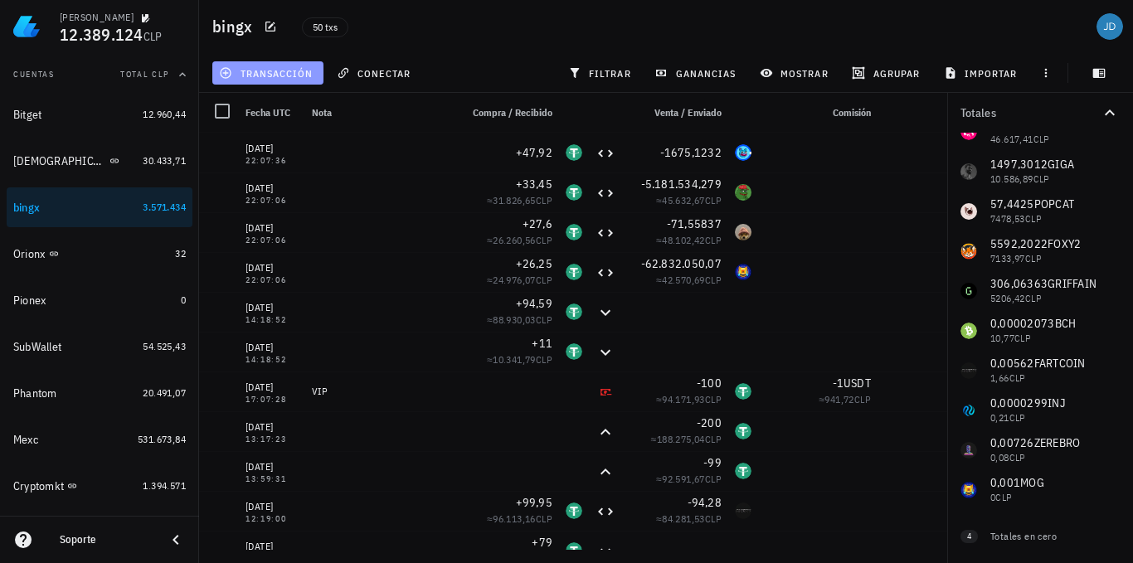
click at [282, 72] on span "transacción" at bounding box center [267, 72] width 90 height 13
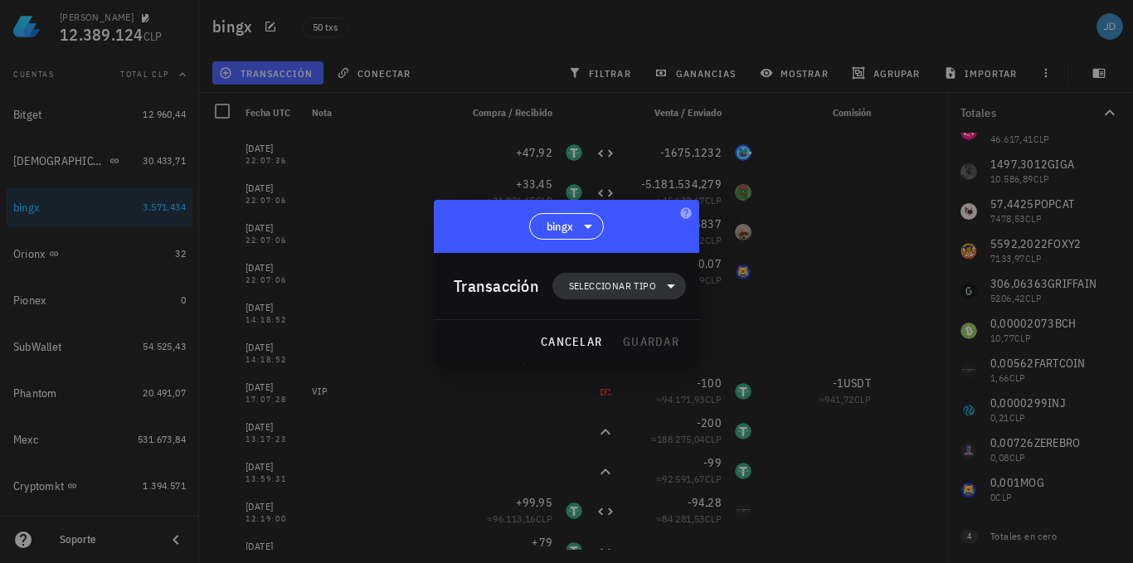
click at [619, 286] on span "Seleccionar tipo" at bounding box center [612, 286] width 87 height 17
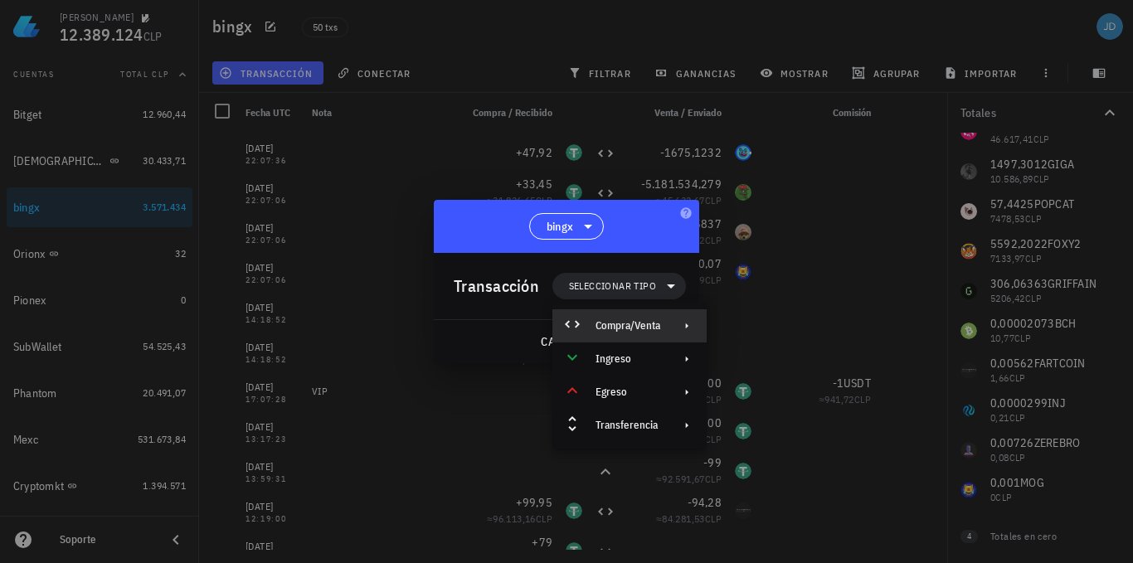
click at [647, 321] on div "Compra/Venta" at bounding box center [628, 325] width 65 height 13
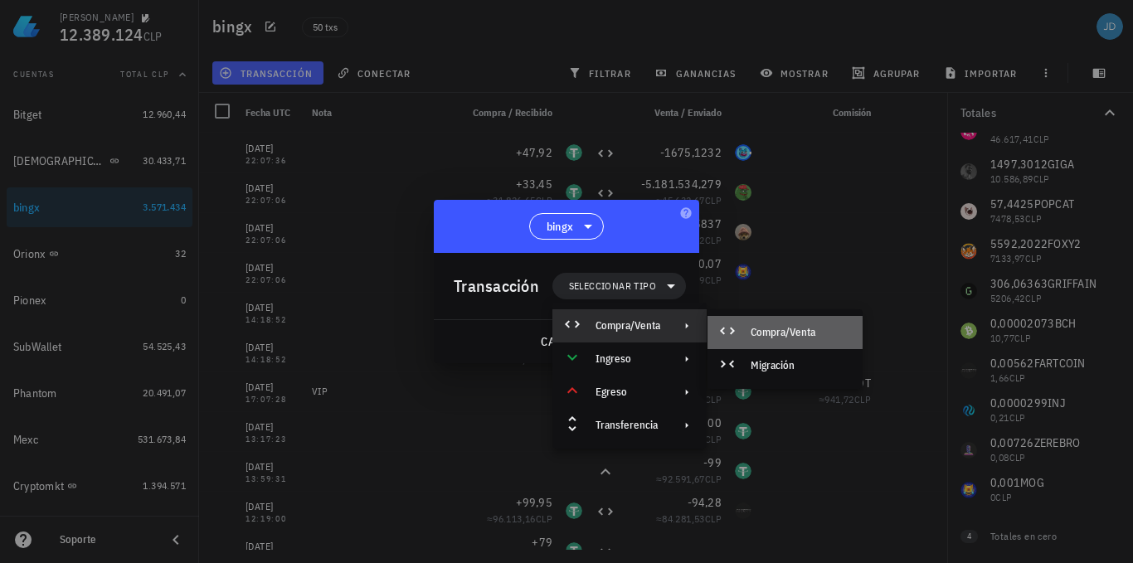
click at [788, 329] on div "Compra/Venta" at bounding box center [800, 332] width 99 height 13
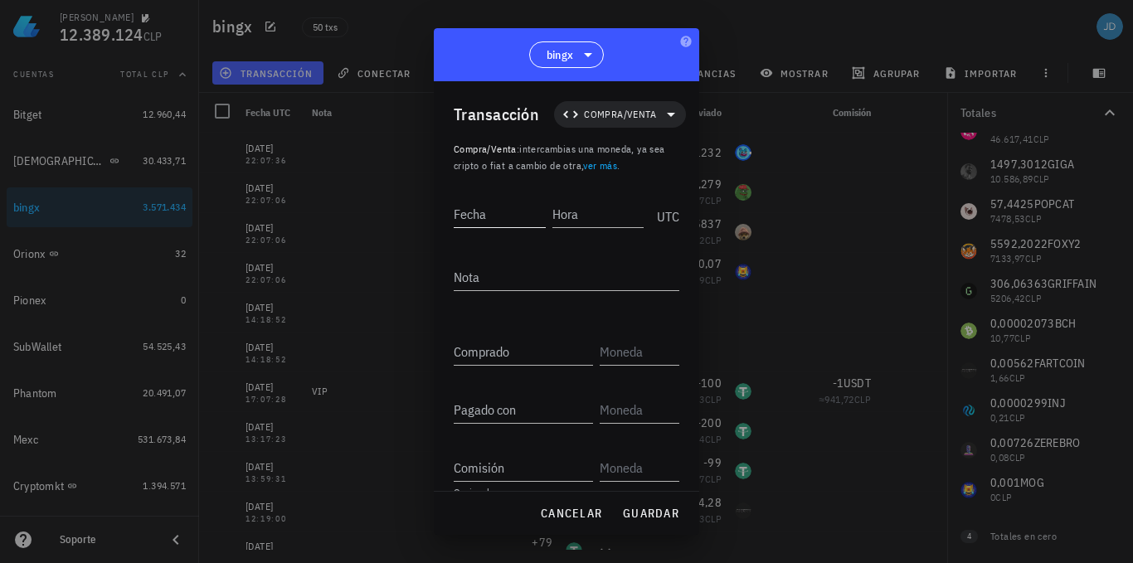
click at [485, 210] on input "Fecha" at bounding box center [500, 214] width 92 height 27
type input "2025-10-10"
click at [566, 210] on div "Hora" at bounding box center [596, 214] width 95 height 27
type input "22:07:06"
click at [468, 351] on input "Comprado" at bounding box center [523, 351] width 139 height 27
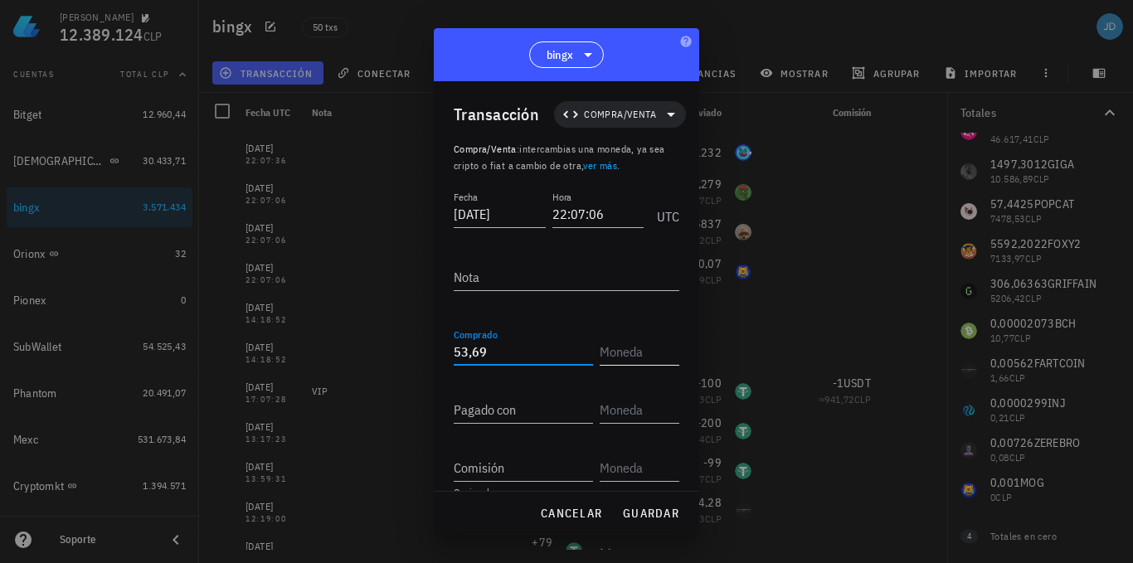
type input "53,69"
click at [611, 357] on input "text" at bounding box center [638, 351] width 76 height 27
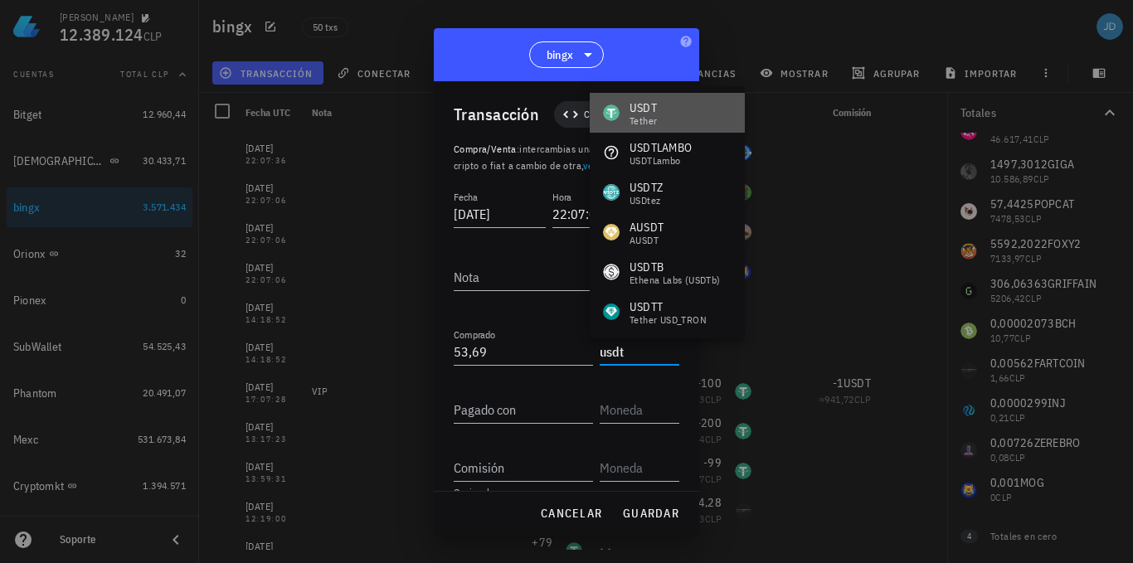
click at [651, 116] on div "Tether" at bounding box center [643, 121] width 27 height 10
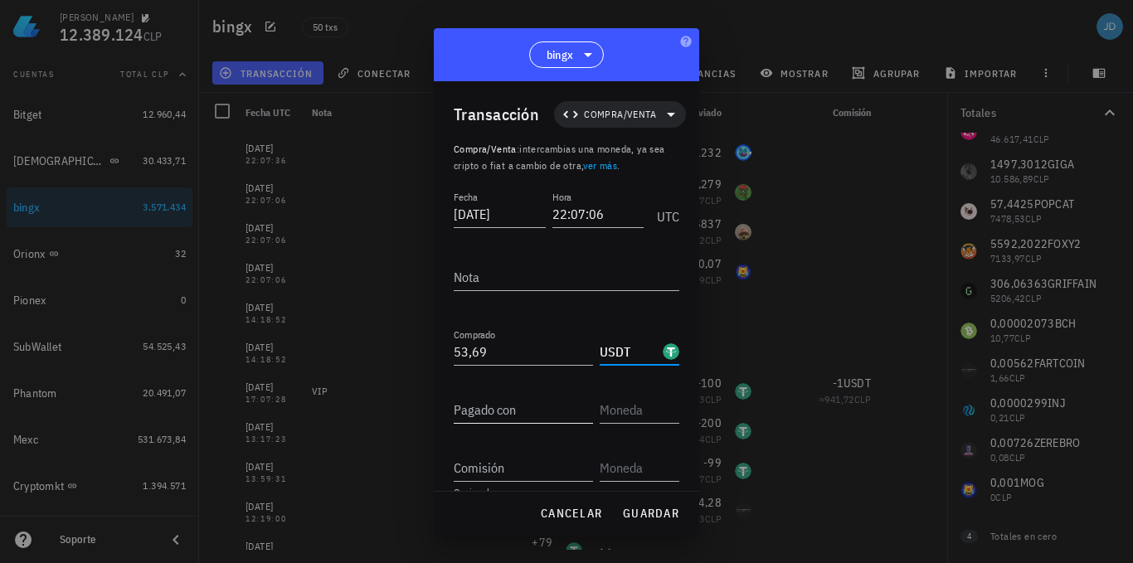
type input "USDT"
click at [474, 421] on input "Pagado con" at bounding box center [523, 410] width 139 height 27
type input "9,994"
click at [605, 412] on input "text" at bounding box center [638, 410] width 76 height 27
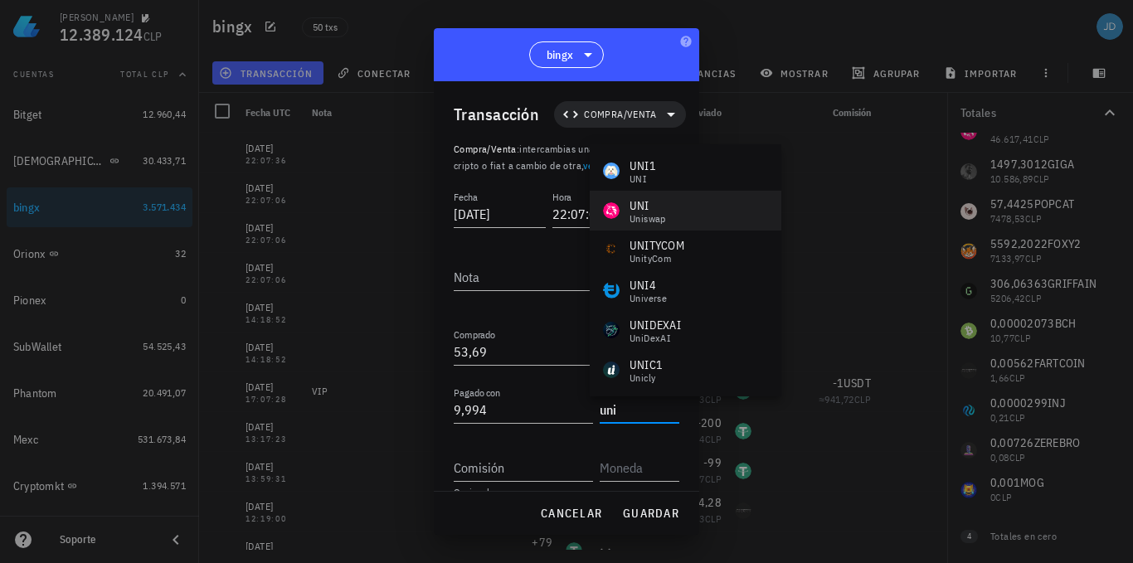
click at [665, 204] on div "UNI" at bounding box center [648, 205] width 37 height 17
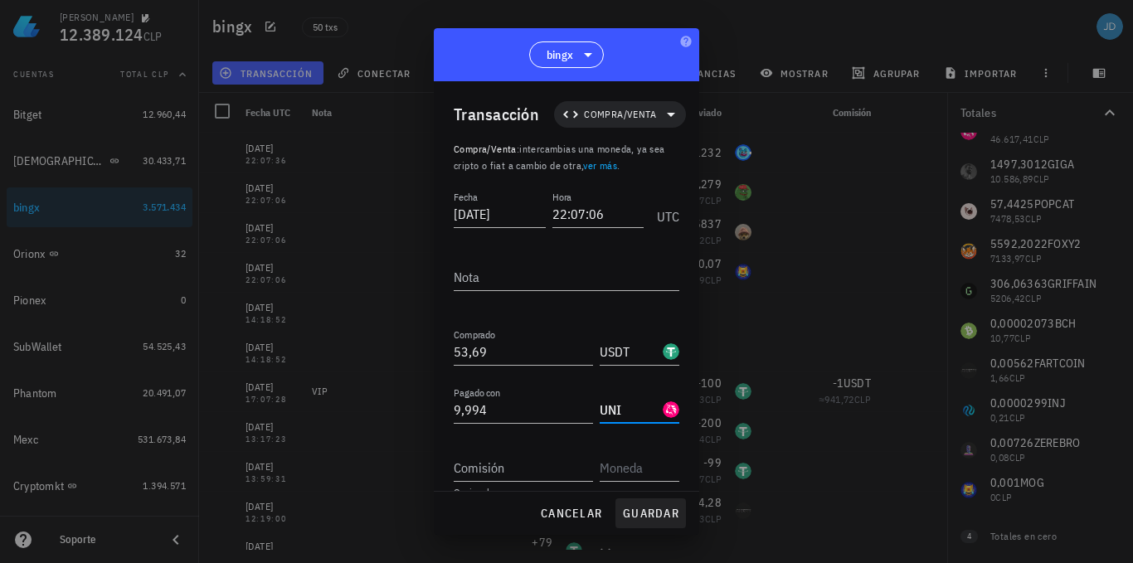
type input "UNI"
click at [638, 511] on span "guardar" at bounding box center [650, 513] width 57 height 15
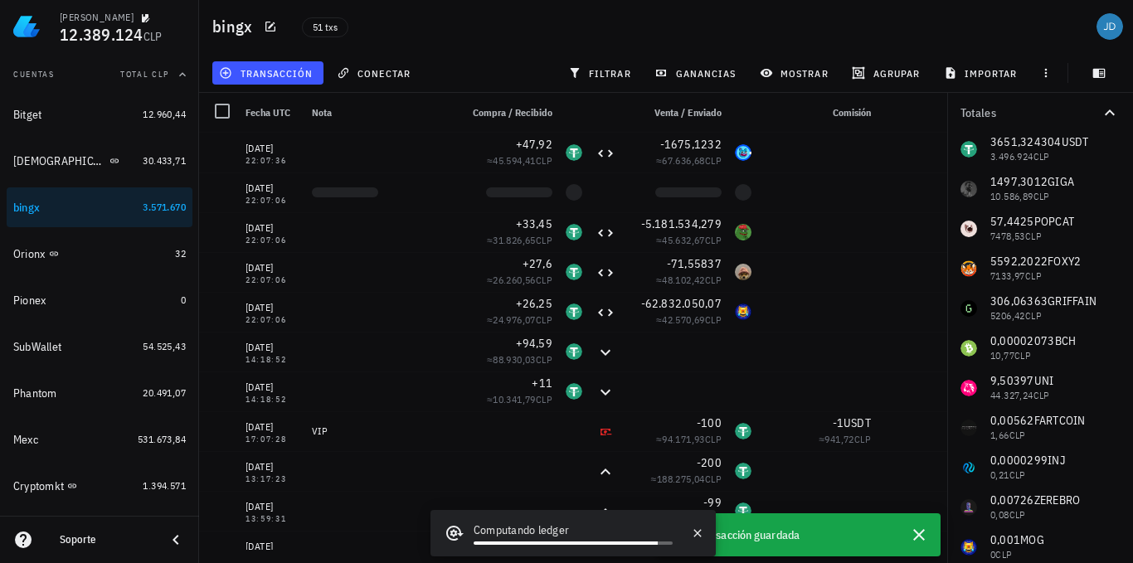
scroll to position [0, 0]
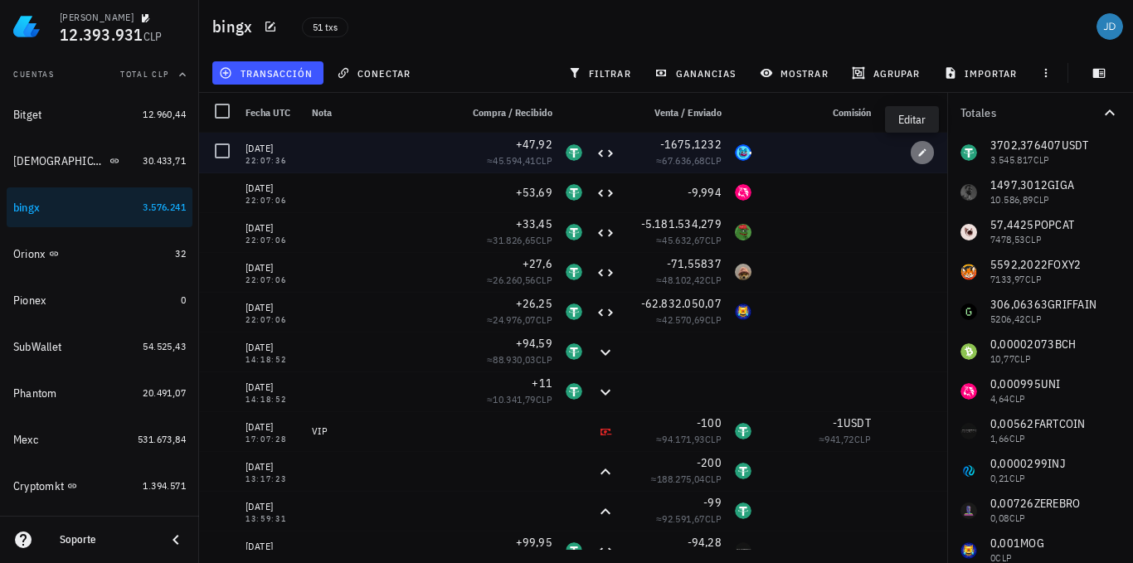
click at [916, 147] on button "button" at bounding box center [922, 152] width 23 height 23
type input "22:07:36"
type input "47,92"
type input "1.675,1232"
type input "BRETT"
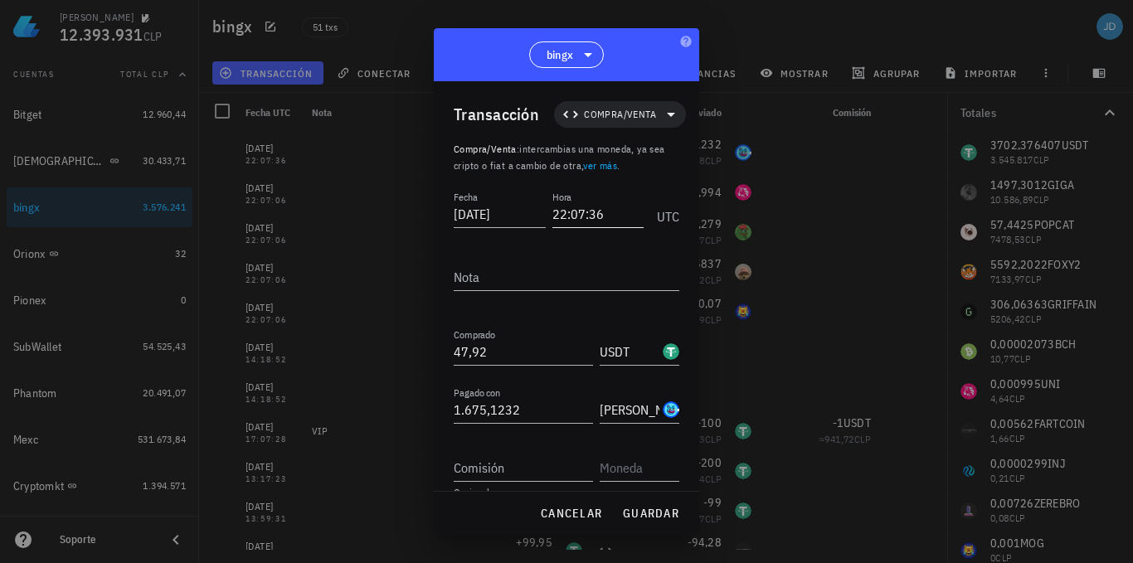
click at [590, 210] on input "22:07:36" at bounding box center [599, 214] width 92 height 27
click at [646, 513] on span "guardar" at bounding box center [650, 513] width 57 height 15
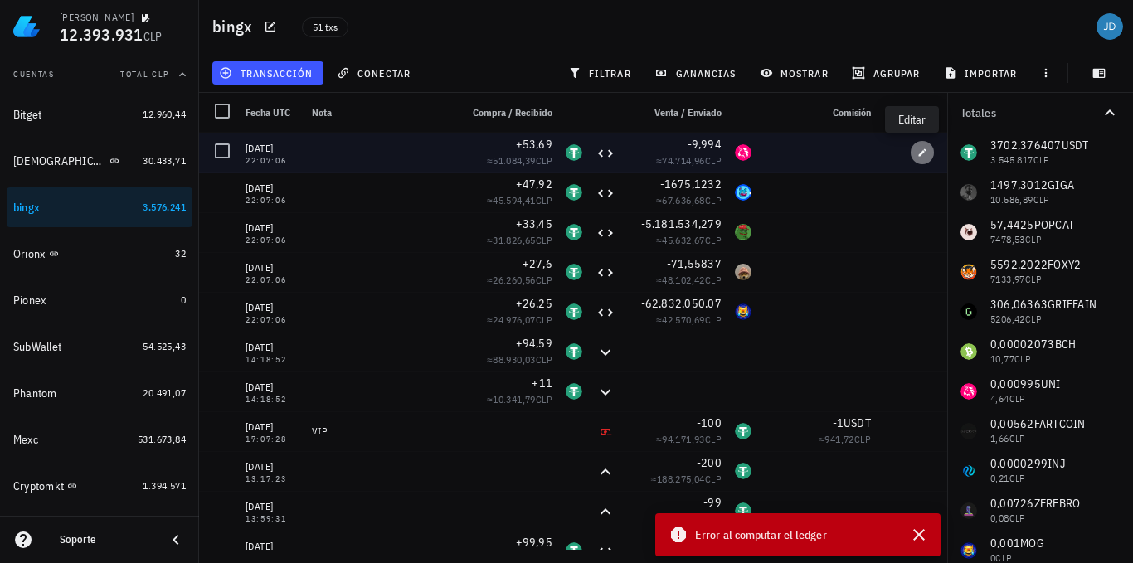
click at [911, 153] on span "button" at bounding box center [922, 153] width 23 height 10
type input "22:07:06"
type input "53,69"
type input "9,994"
type input "UNI"
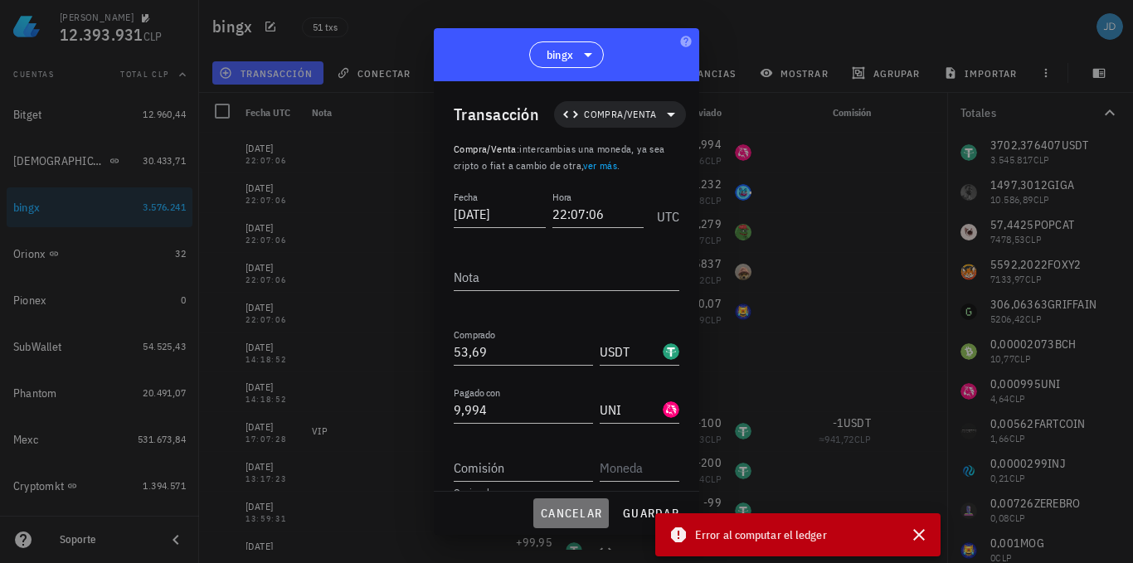
click at [566, 512] on span "cancelar" at bounding box center [571, 513] width 62 height 15
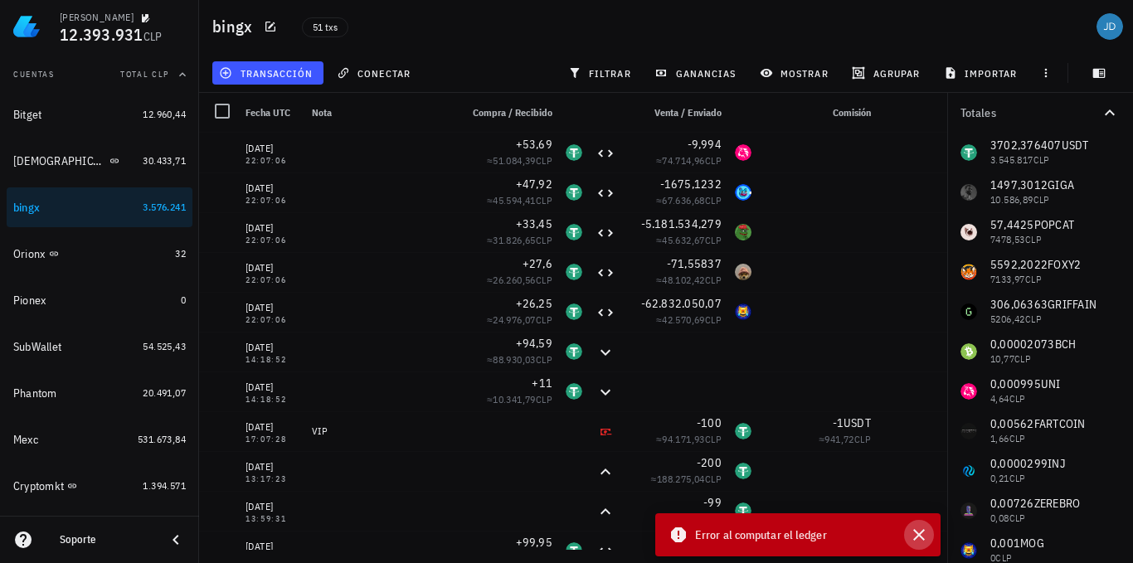
click at [928, 536] on icon "button" at bounding box center [919, 535] width 20 height 20
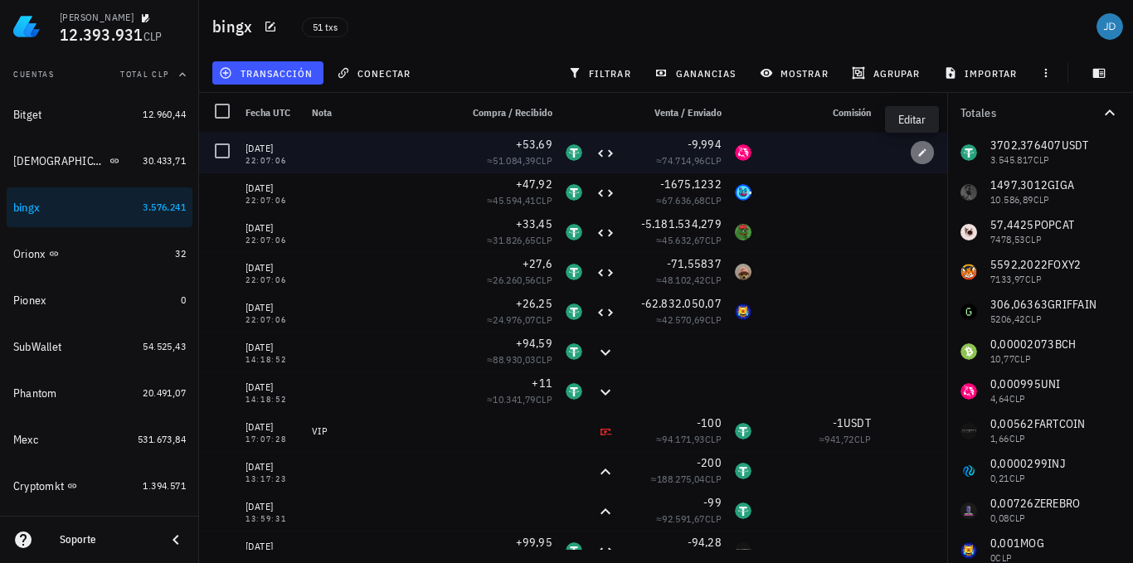
click at [911, 156] on span "button" at bounding box center [922, 153] width 23 height 10
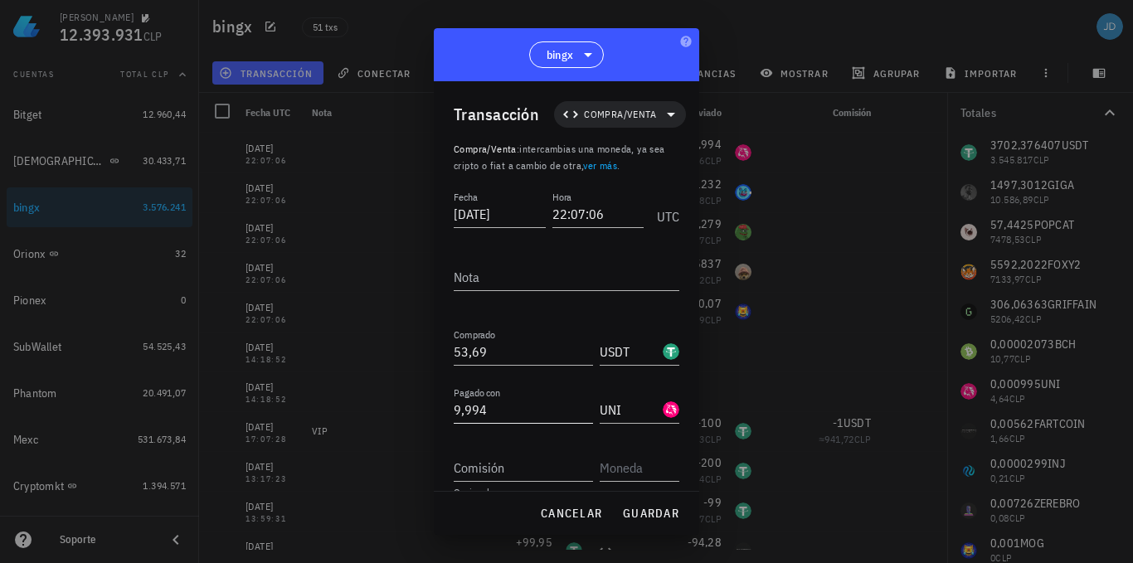
click at [518, 411] on input "9,994" at bounding box center [523, 410] width 139 height 27
click at [652, 513] on span "guardar" at bounding box center [650, 513] width 57 height 15
type input "9,994"
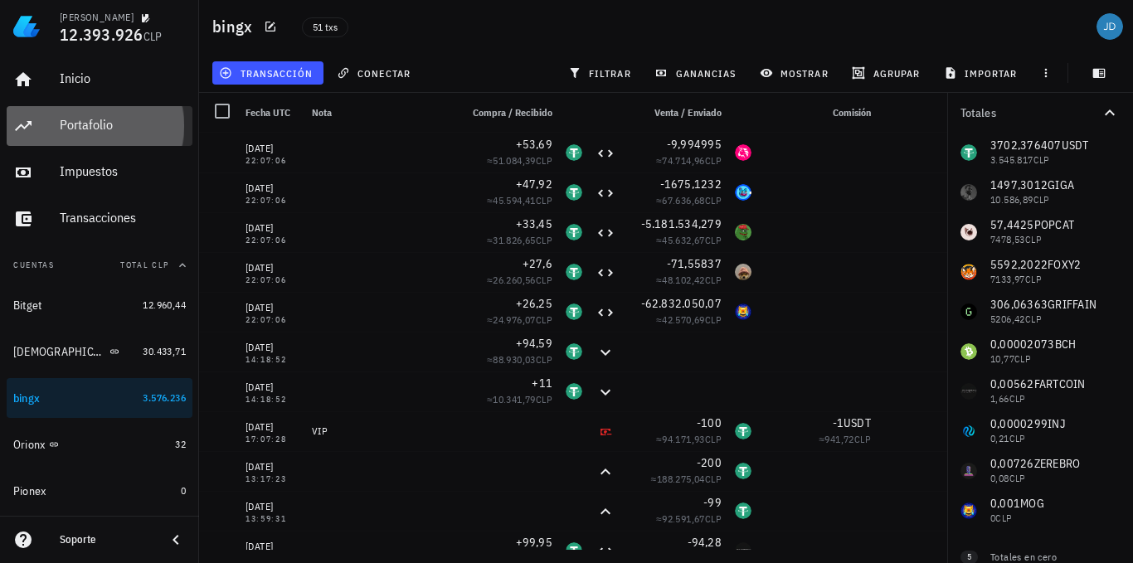
click at [91, 122] on div "Portafolio" at bounding box center [123, 125] width 126 height 16
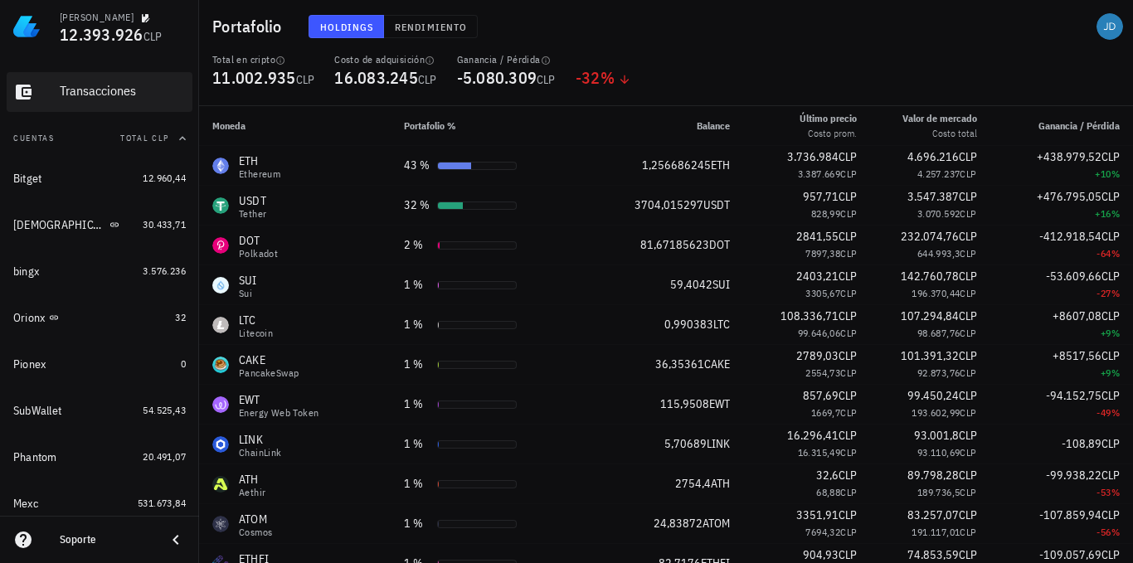
scroll to position [166, 0]
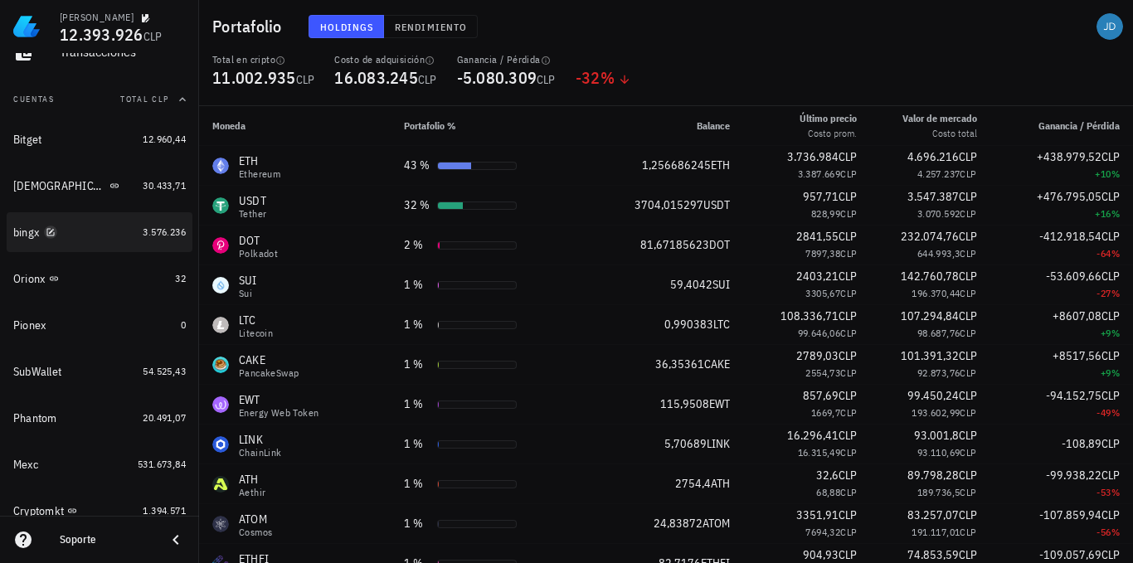
click at [48, 235] on icon "button" at bounding box center [50, 231] width 7 height 7
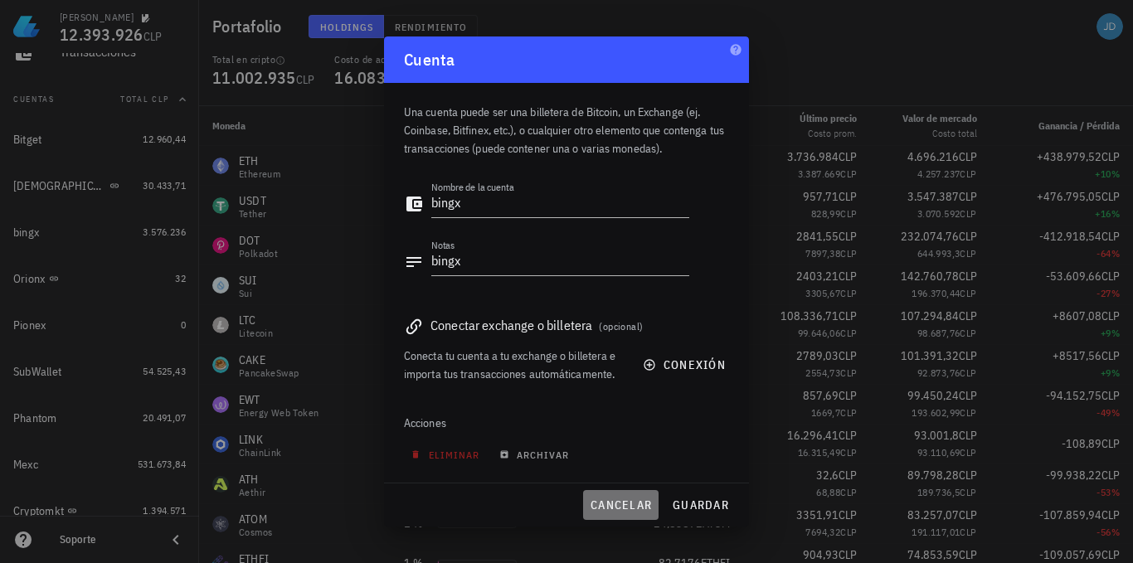
click at [606, 499] on span "cancelar" at bounding box center [621, 505] width 62 height 15
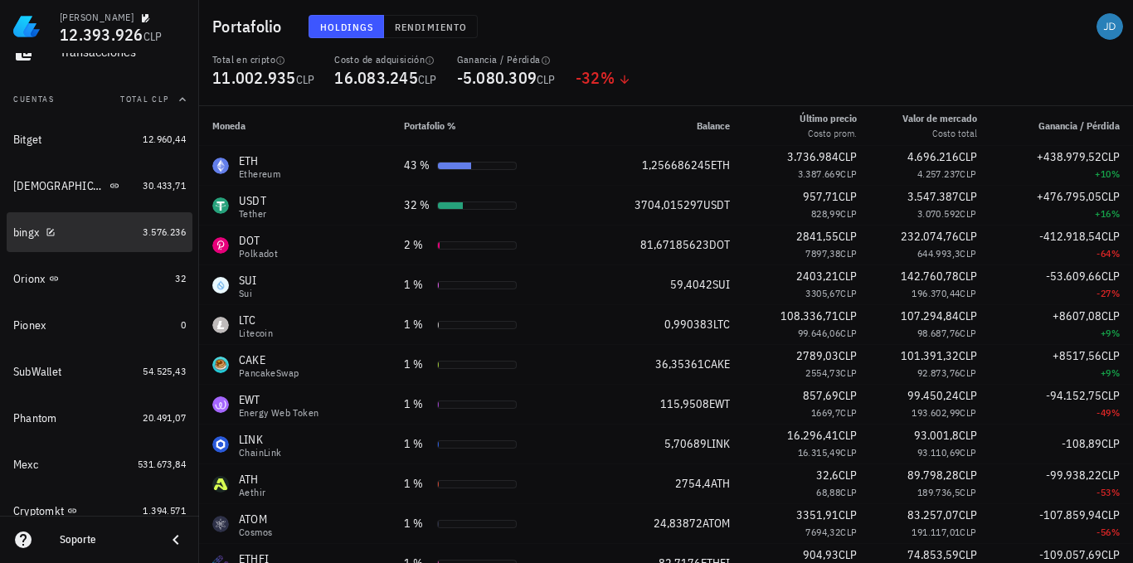
click at [26, 232] on div "bingx" at bounding box center [26, 233] width 26 height 14
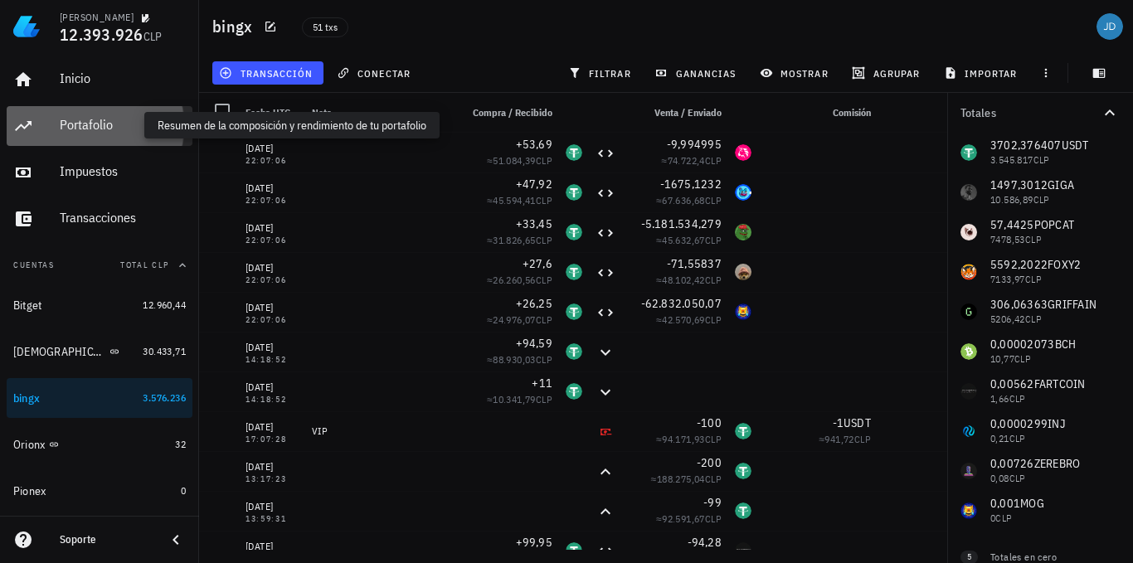
click at [78, 124] on div "Portafolio" at bounding box center [123, 125] width 126 height 16
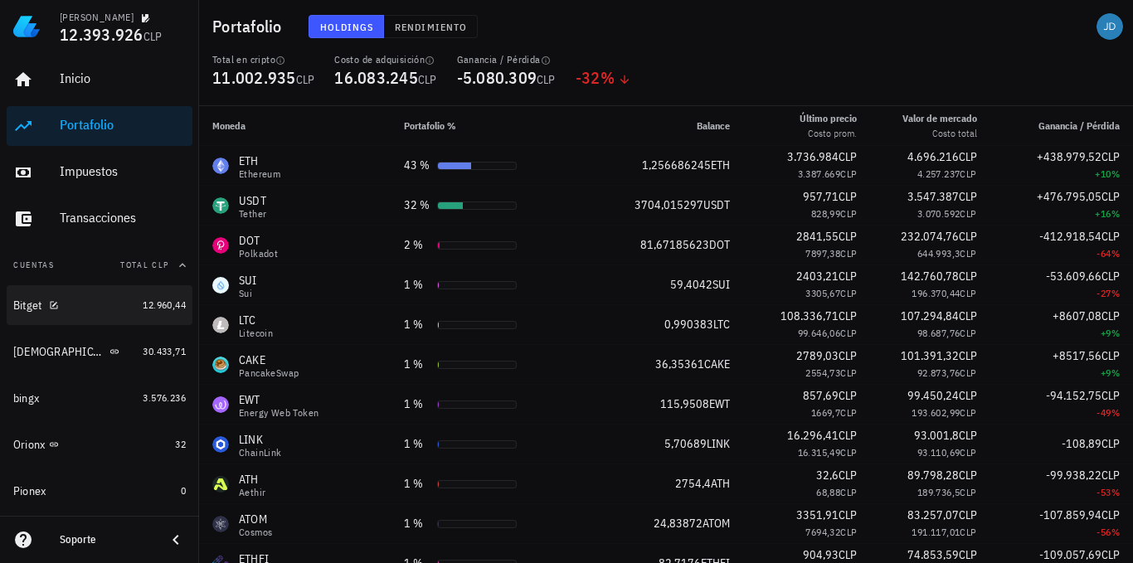
scroll to position [83, 0]
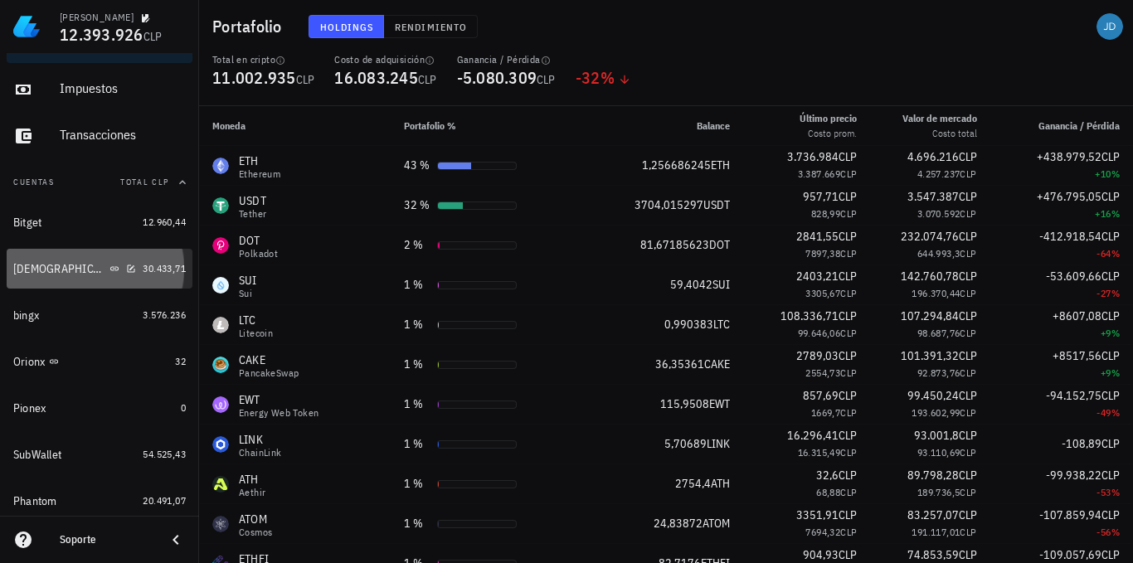
click at [14, 265] on div "Buda" at bounding box center [59, 269] width 93 height 14
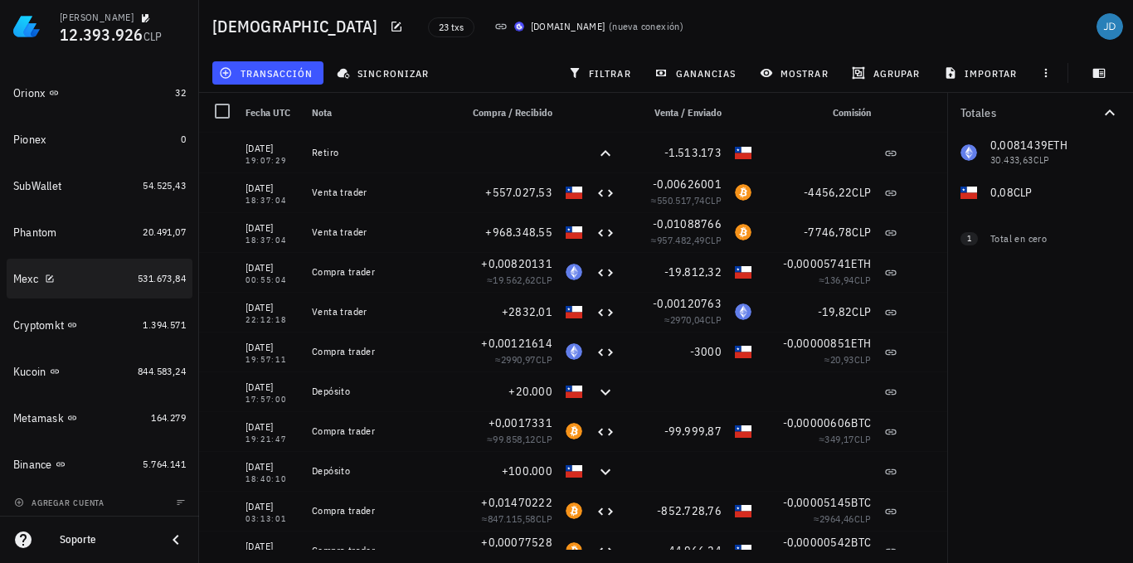
scroll to position [357, 0]
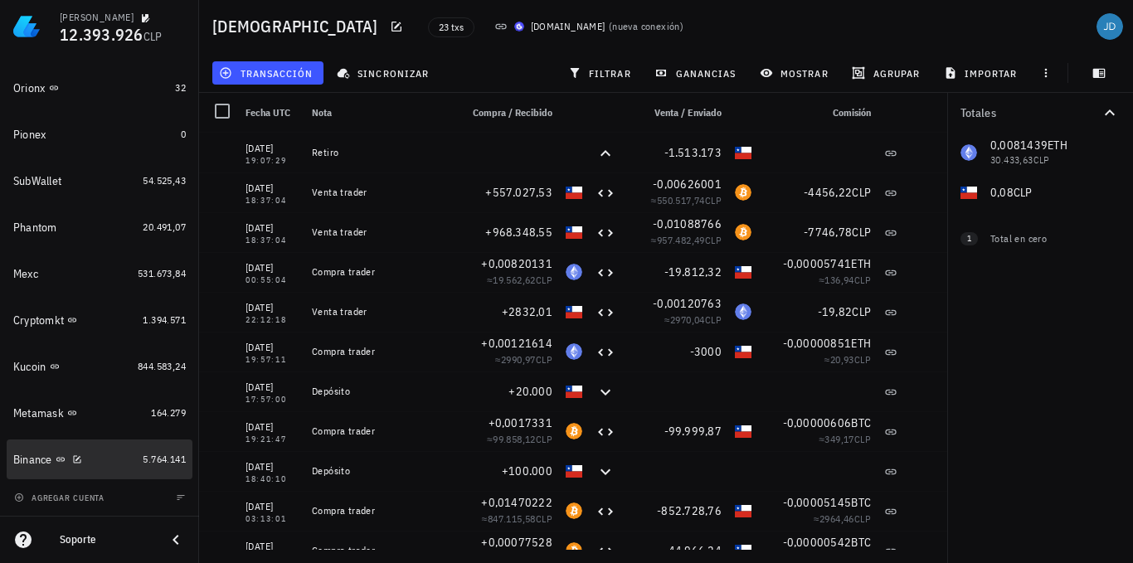
click at [21, 465] on div "Binance" at bounding box center [32, 460] width 39 height 14
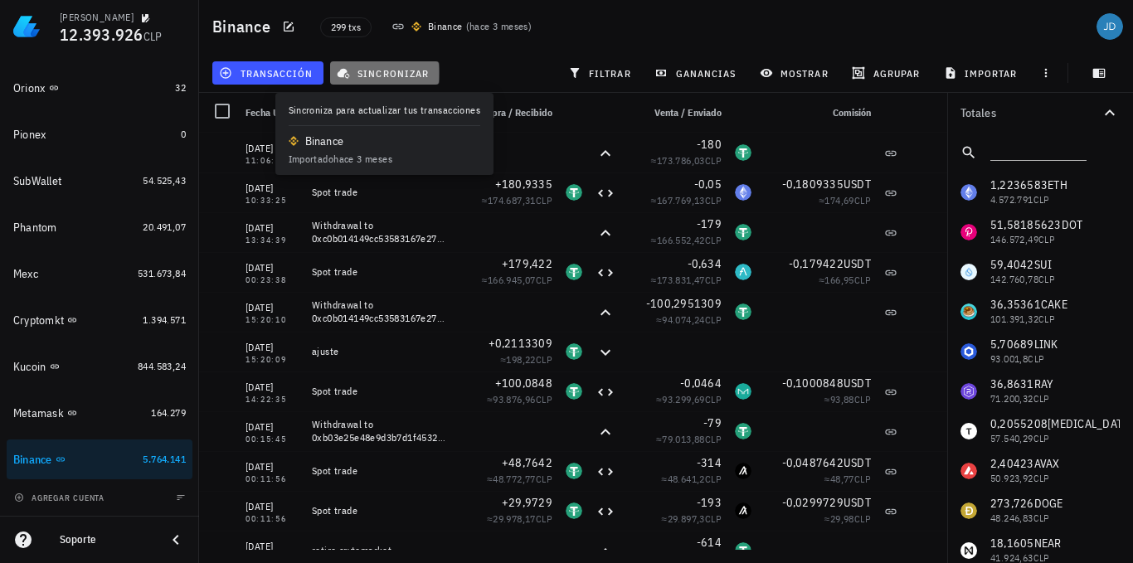
click at [403, 75] on span "sincronizar" at bounding box center [384, 72] width 89 height 13
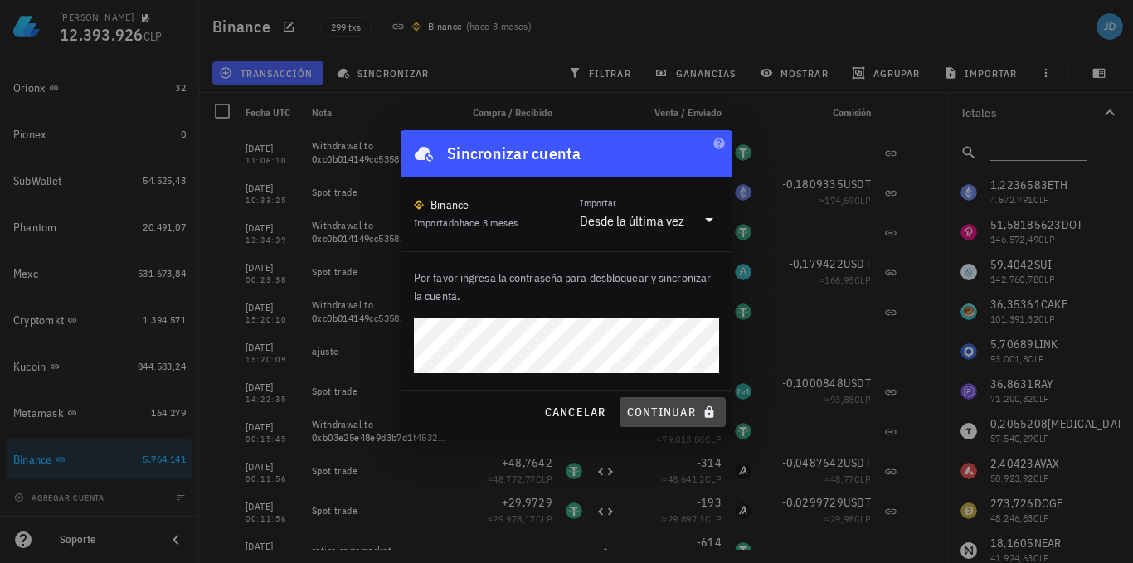
click at [659, 411] on span "continuar" at bounding box center [672, 412] width 93 height 15
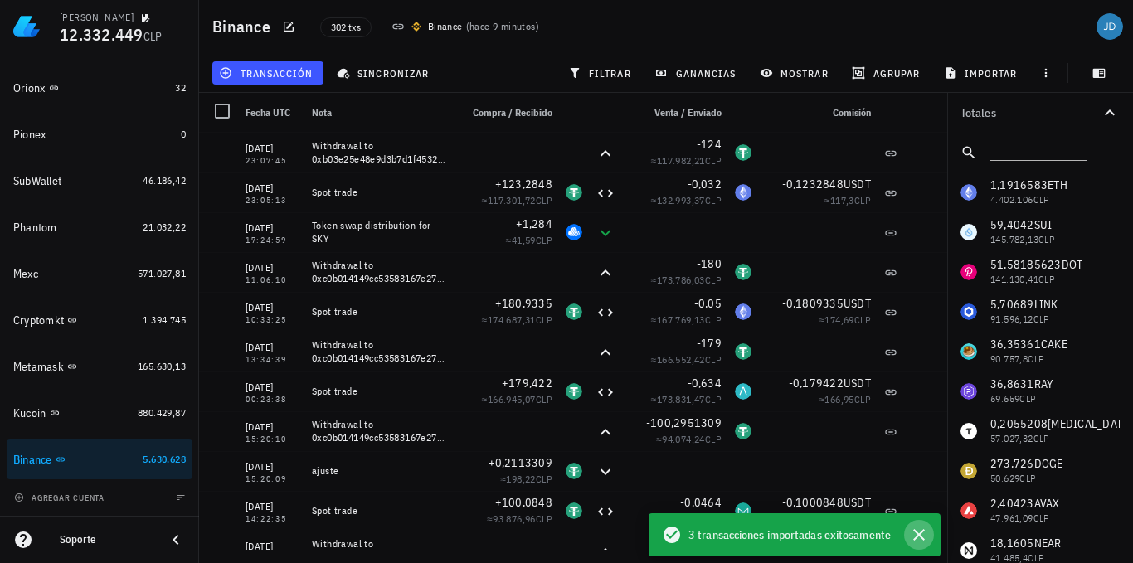
click at [916, 537] on icon "button" at bounding box center [919, 535] width 20 height 20
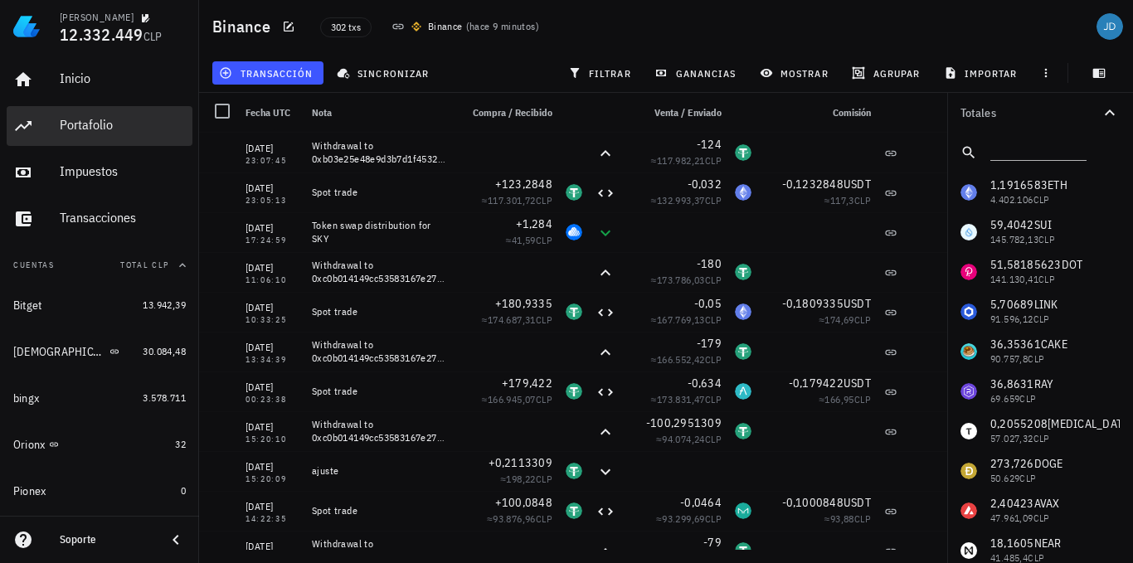
click at [91, 125] on div "Portafolio" at bounding box center [123, 125] width 126 height 16
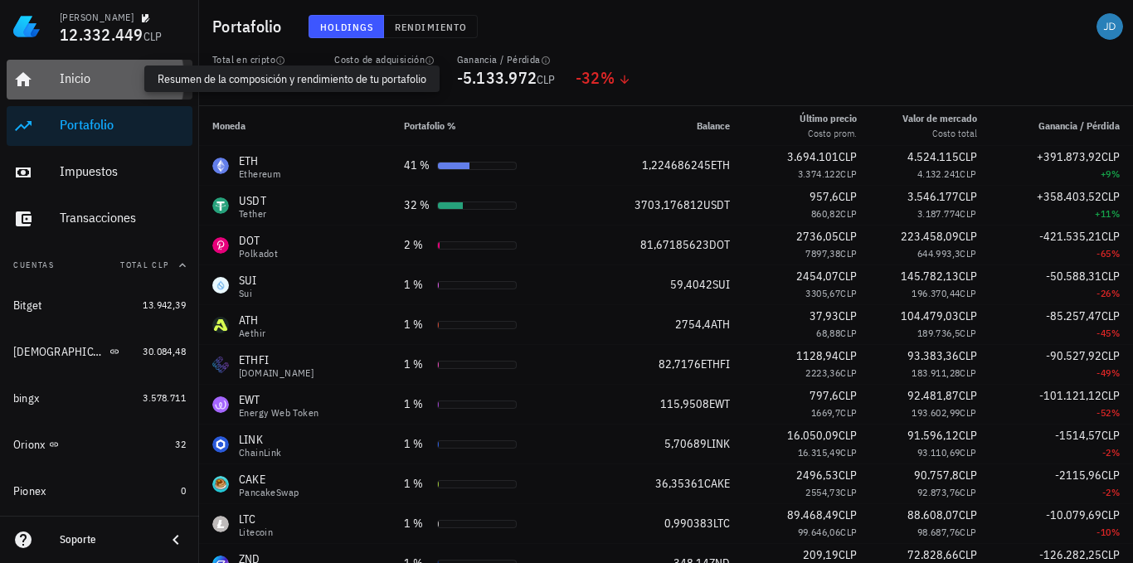
click at [80, 85] on div "Inicio" at bounding box center [123, 79] width 126 height 16
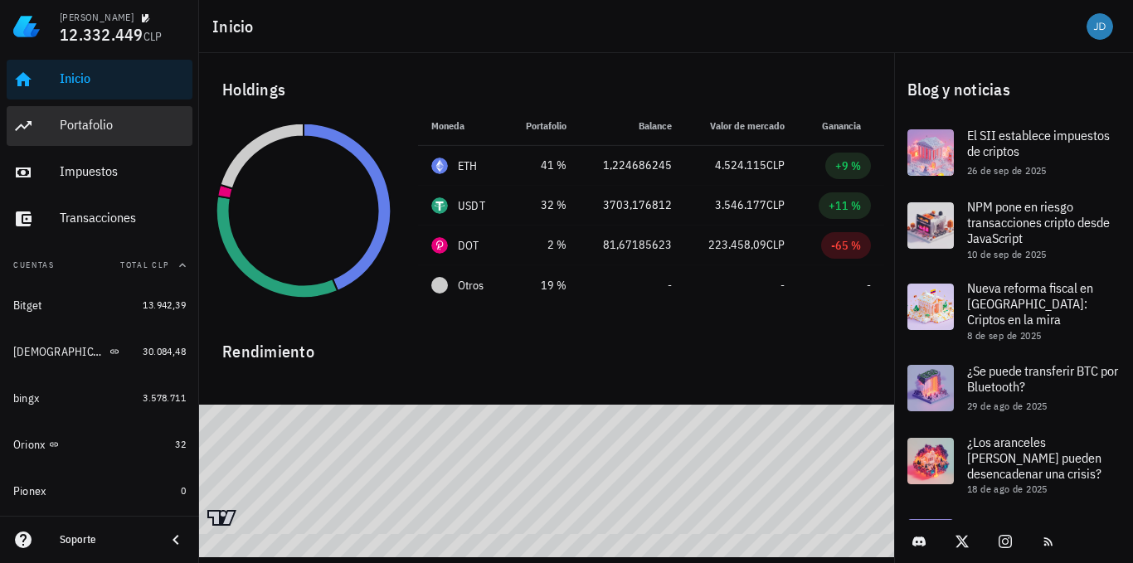
click at [95, 133] on div "Portafolio" at bounding box center [123, 125] width 126 height 16
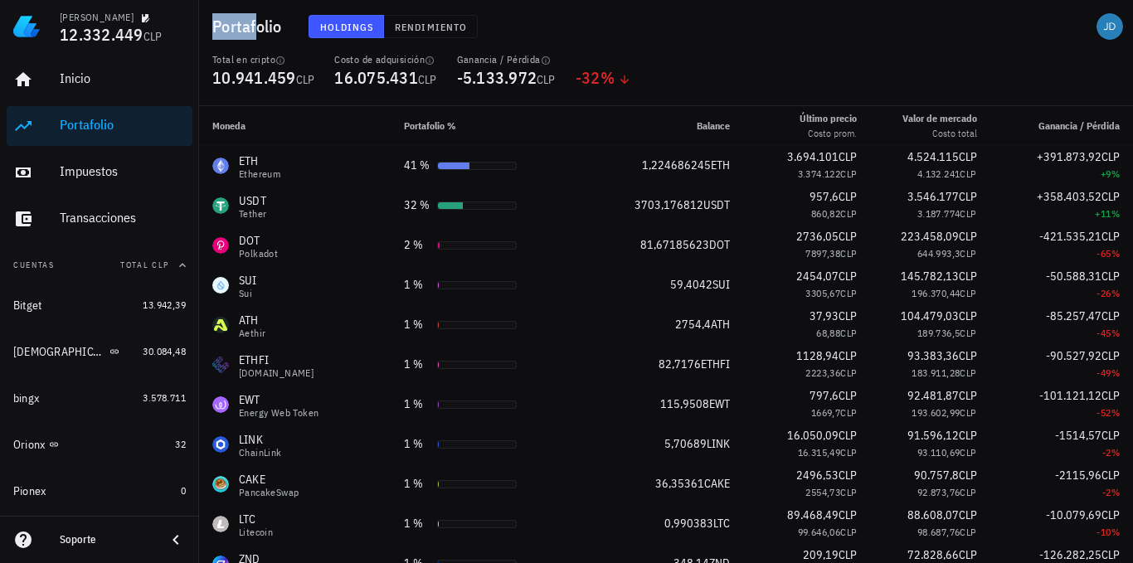
drag, startPoint x: 212, startPoint y: 21, endPoint x: 256, endPoint y: 32, distance: 45.3
click at [256, 32] on div "Portafolio Holdings Rendimiento" at bounding box center [666, 26] width 934 height 53
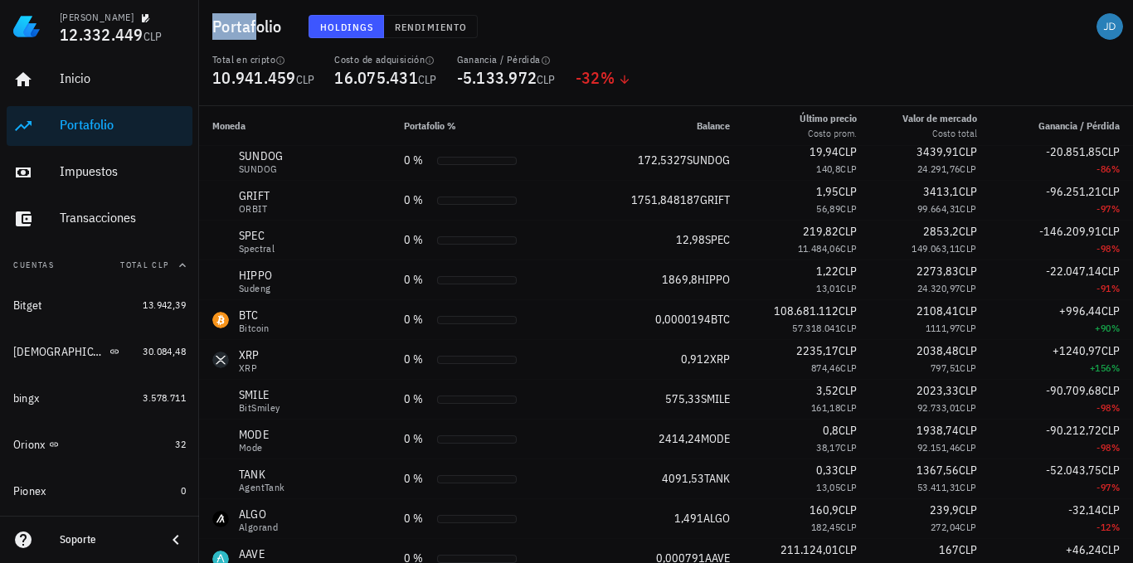
scroll to position [3167, 0]
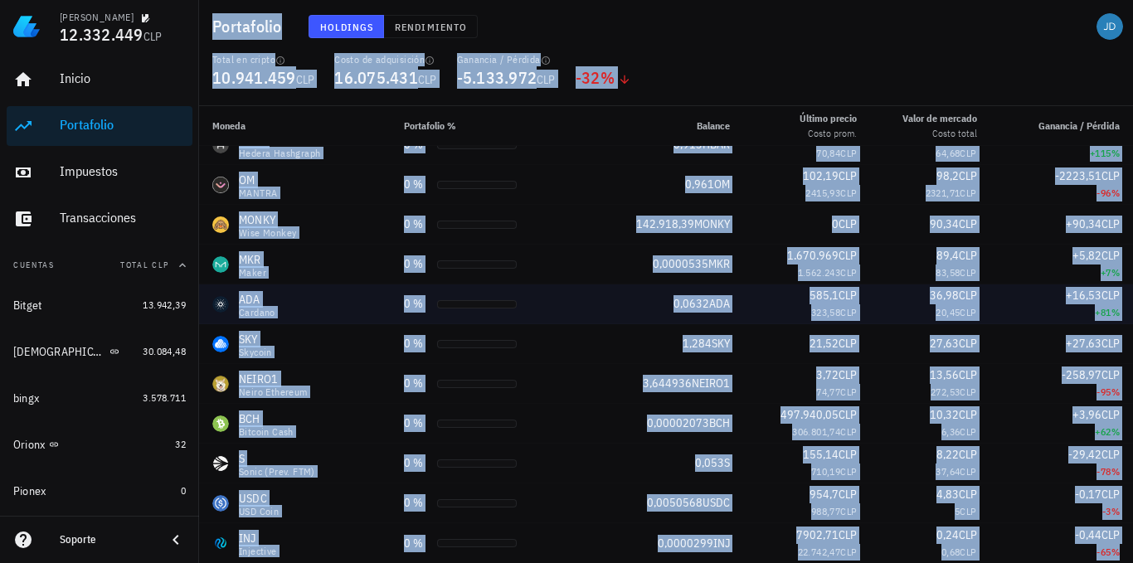
drag, startPoint x: 1114, startPoint y: 551, endPoint x: 846, endPoint y: 300, distance: 366.8
click at [1114, 552] on td "-0,44 CLP -65 %" at bounding box center [1062, 543] width 143 height 40
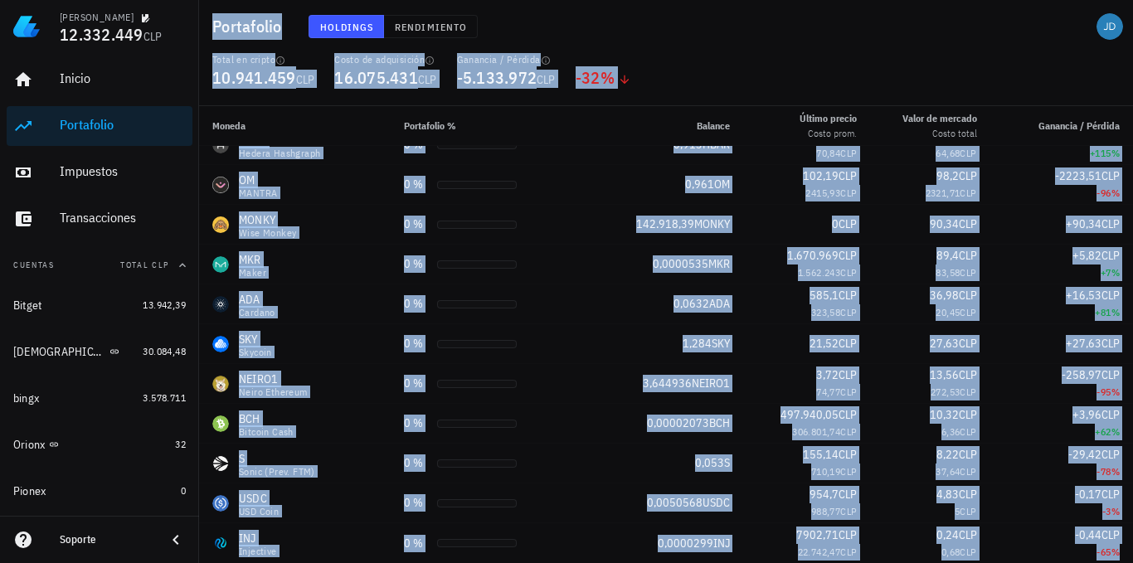
copy div "Portafolio Holdings Rendimiento Total en cripto 10.941.459 CLP Costo de adquisi…"
click at [93, 212] on div "Transacciones" at bounding box center [123, 218] width 126 height 16
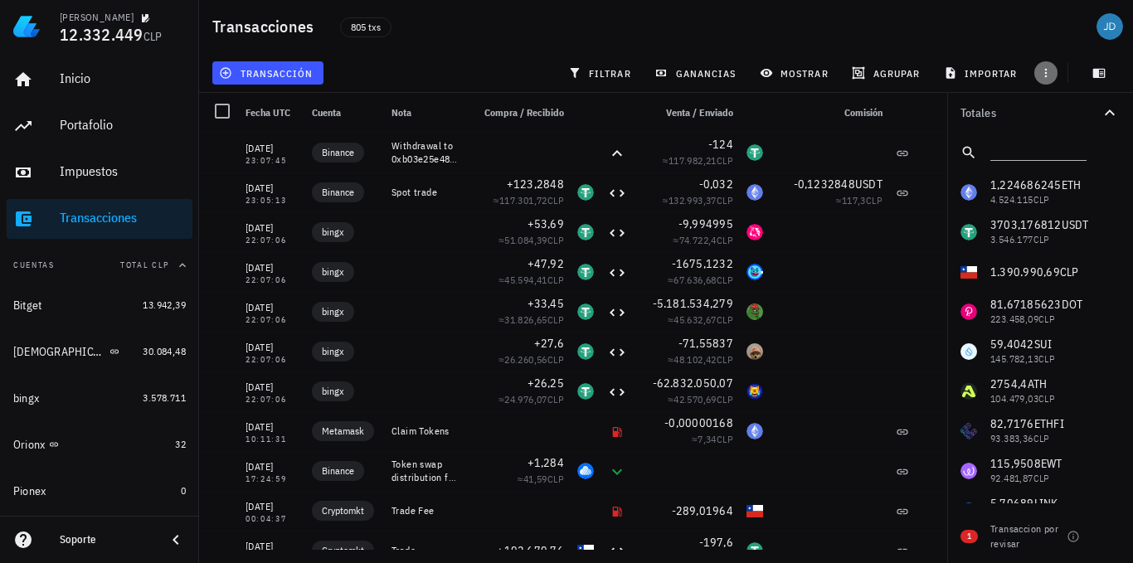
click at [1047, 71] on icon "button" at bounding box center [1046, 72] width 13 height 13
click at [1065, 113] on span "exportar" at bounding box center [1065, 114] width 70 height 13
